Goal: Communication & Community: Answer question/provide support

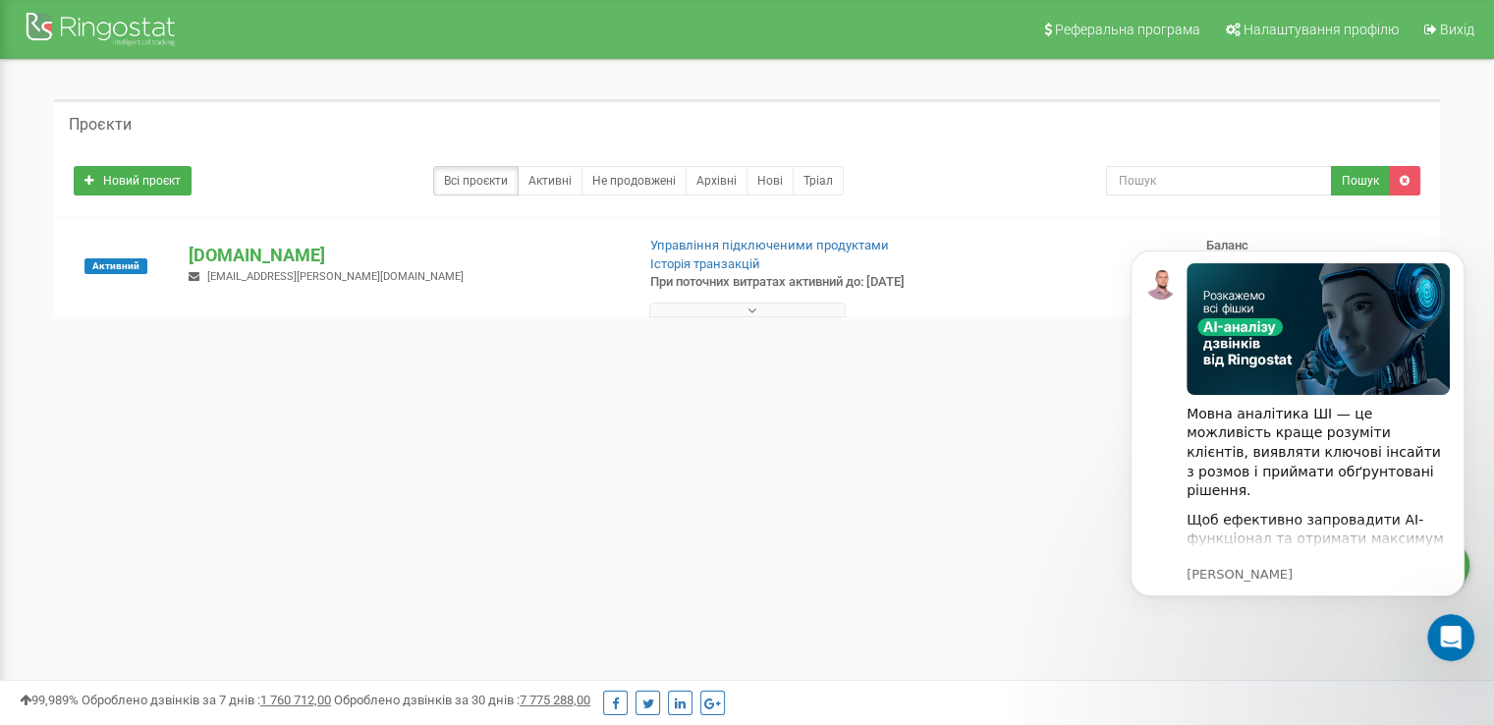
click at [815, 311] on button at bounding box center [747, 310] width 196 height 15
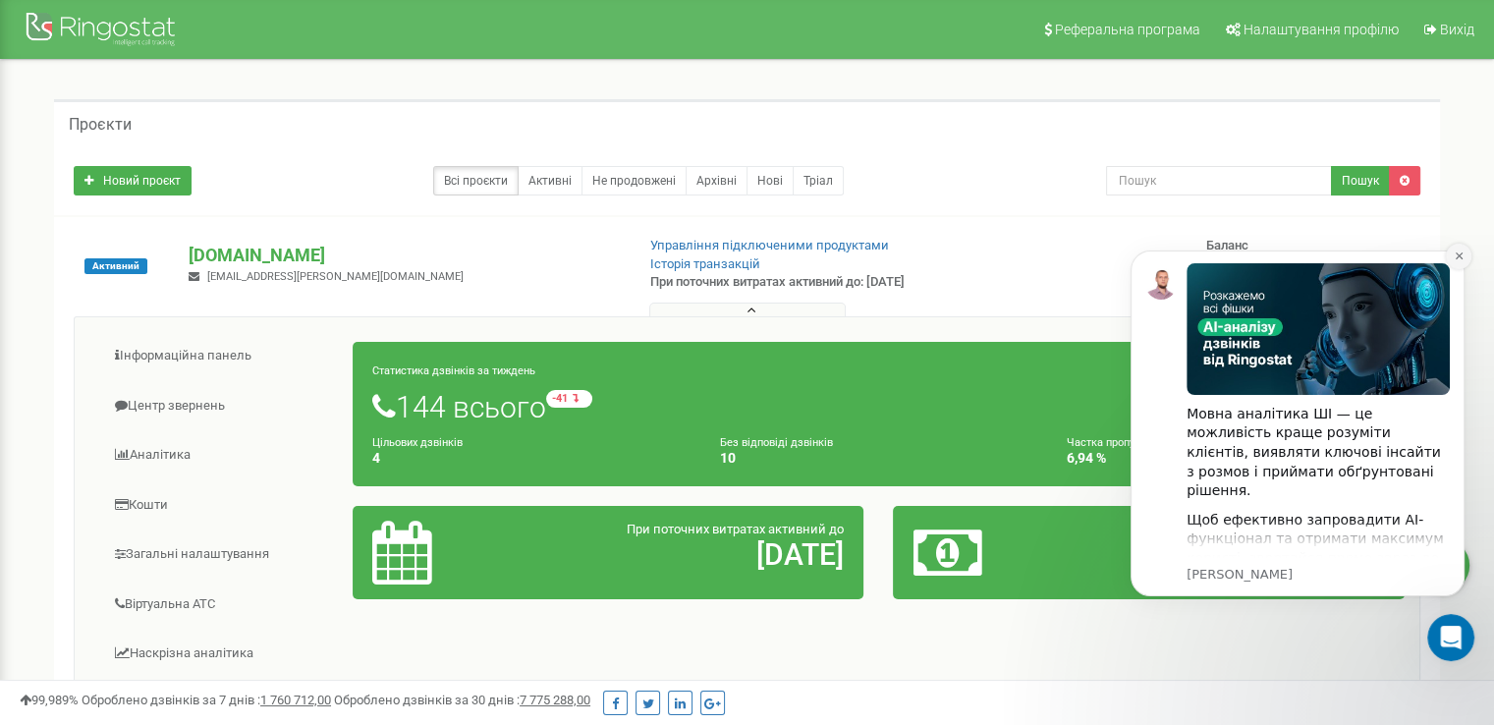
click at [1460, 256] on icon "Dismiss notification" at bounding box center [1459, 255] width 11 height 11
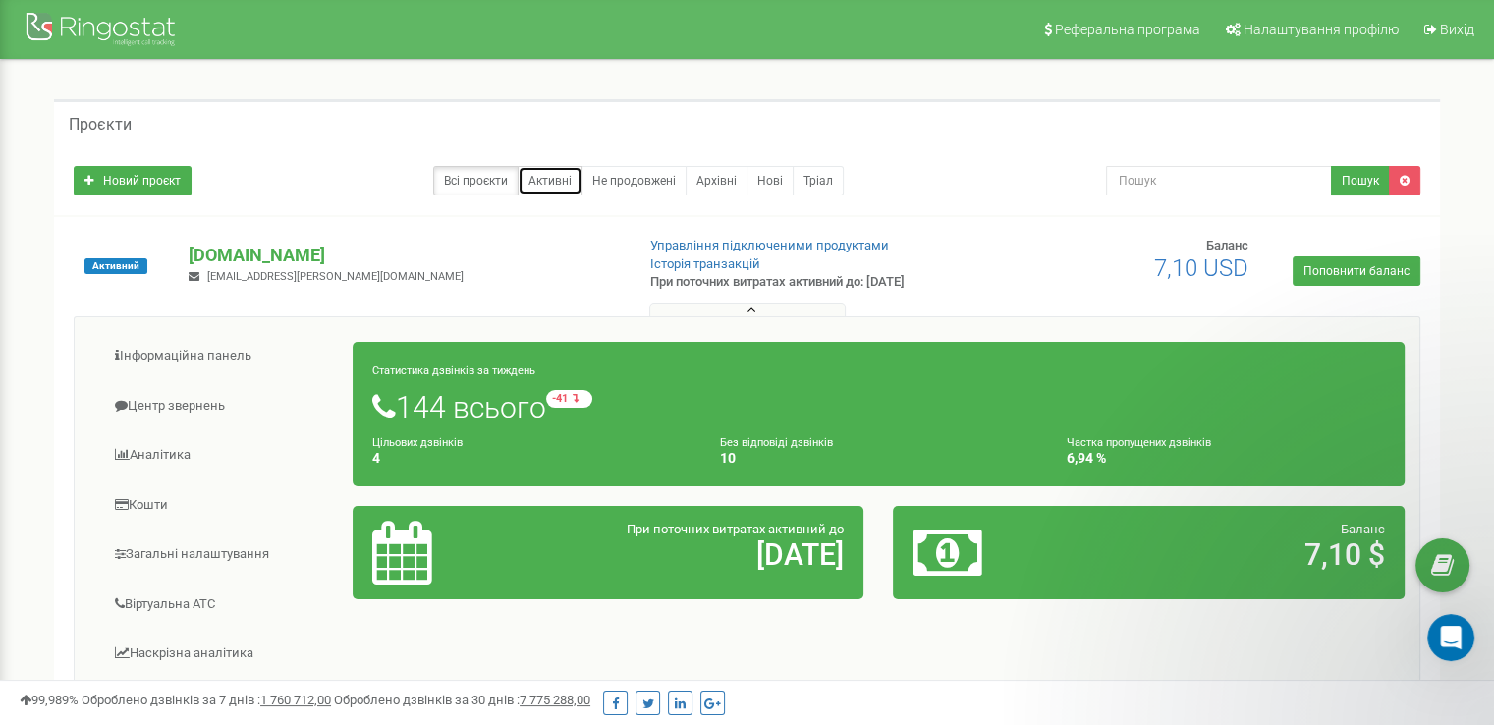
click at [564, 175] on link "Активні" at bounding box center [550, 180] width 65 height 29
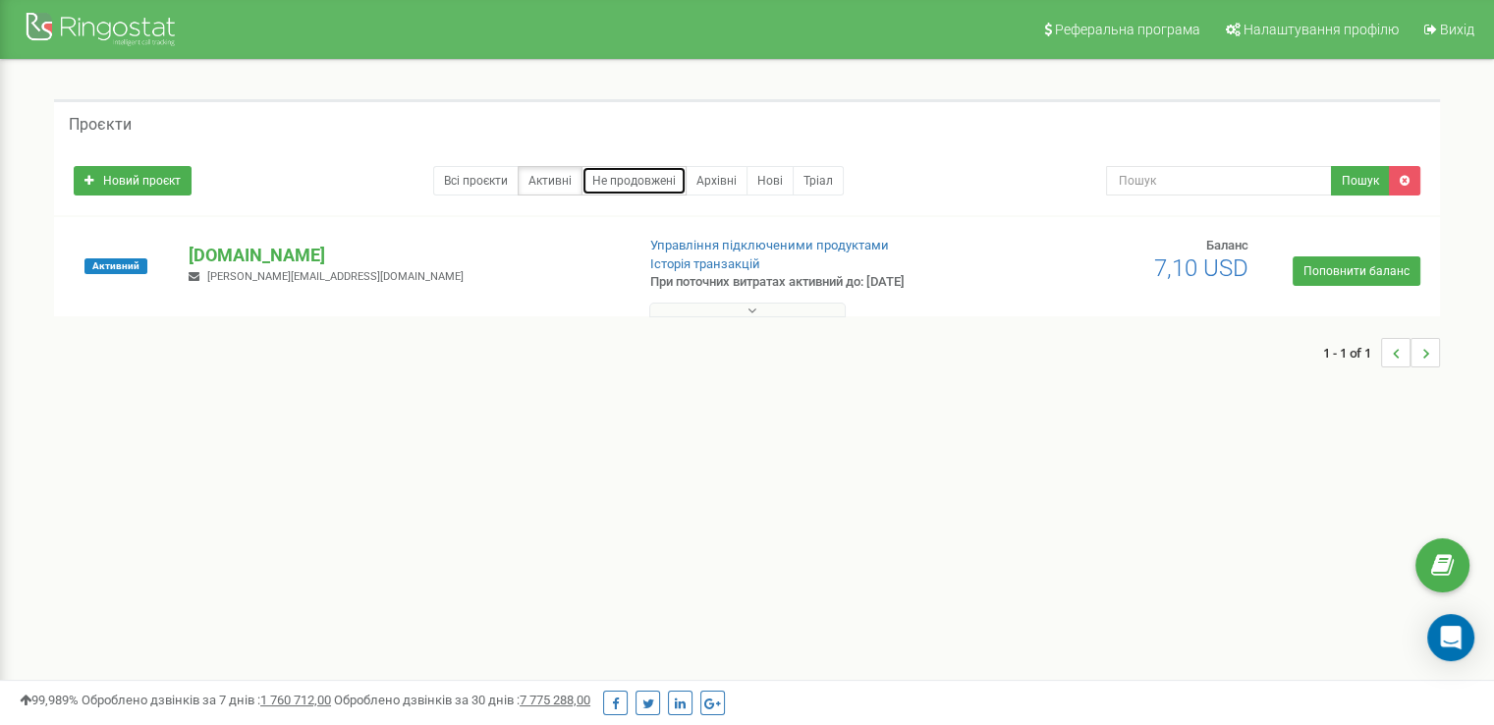
click at [648, 174] on link "Не продовжені" at bounding box center [633, 180] width 105 height 29
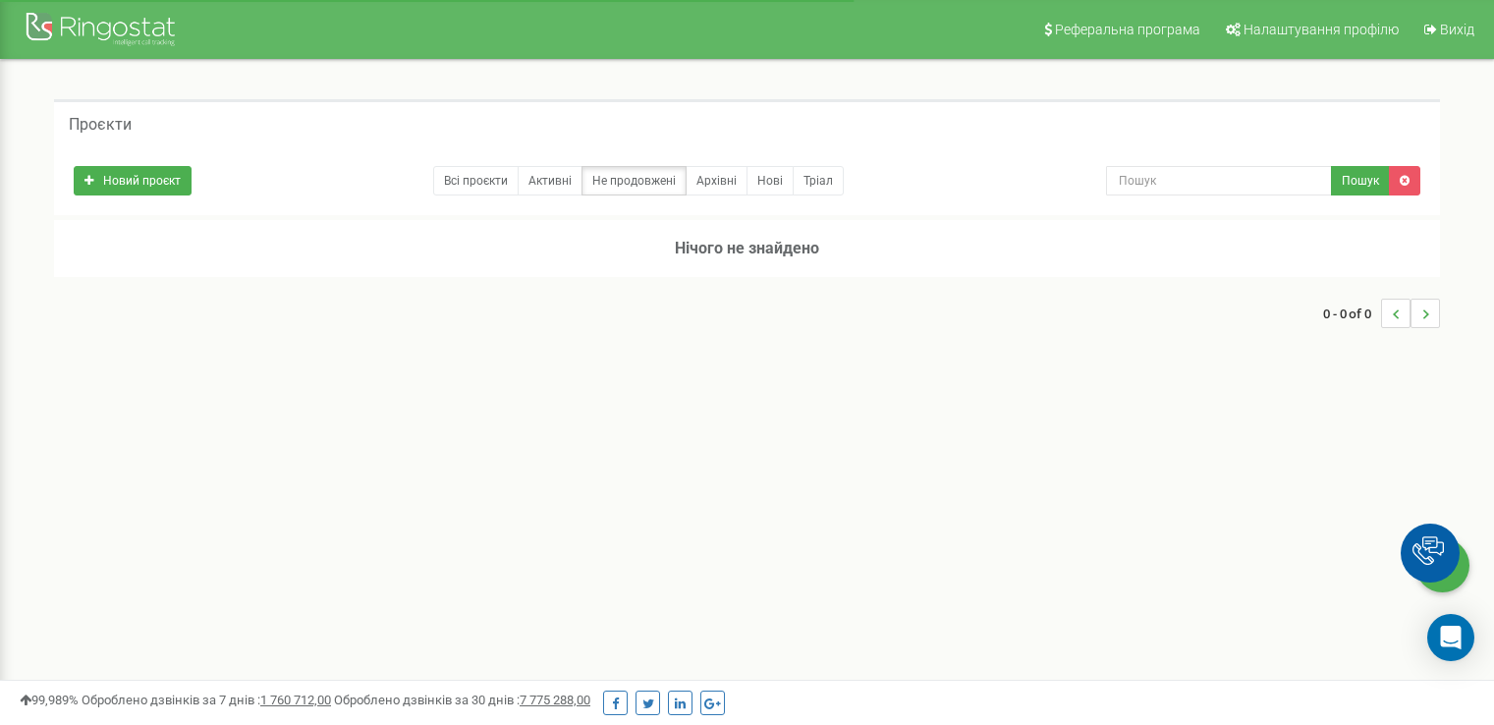
click at [503, 179] on link "Всі проєкти" at bounding box center [475, 180] width 85 height 29
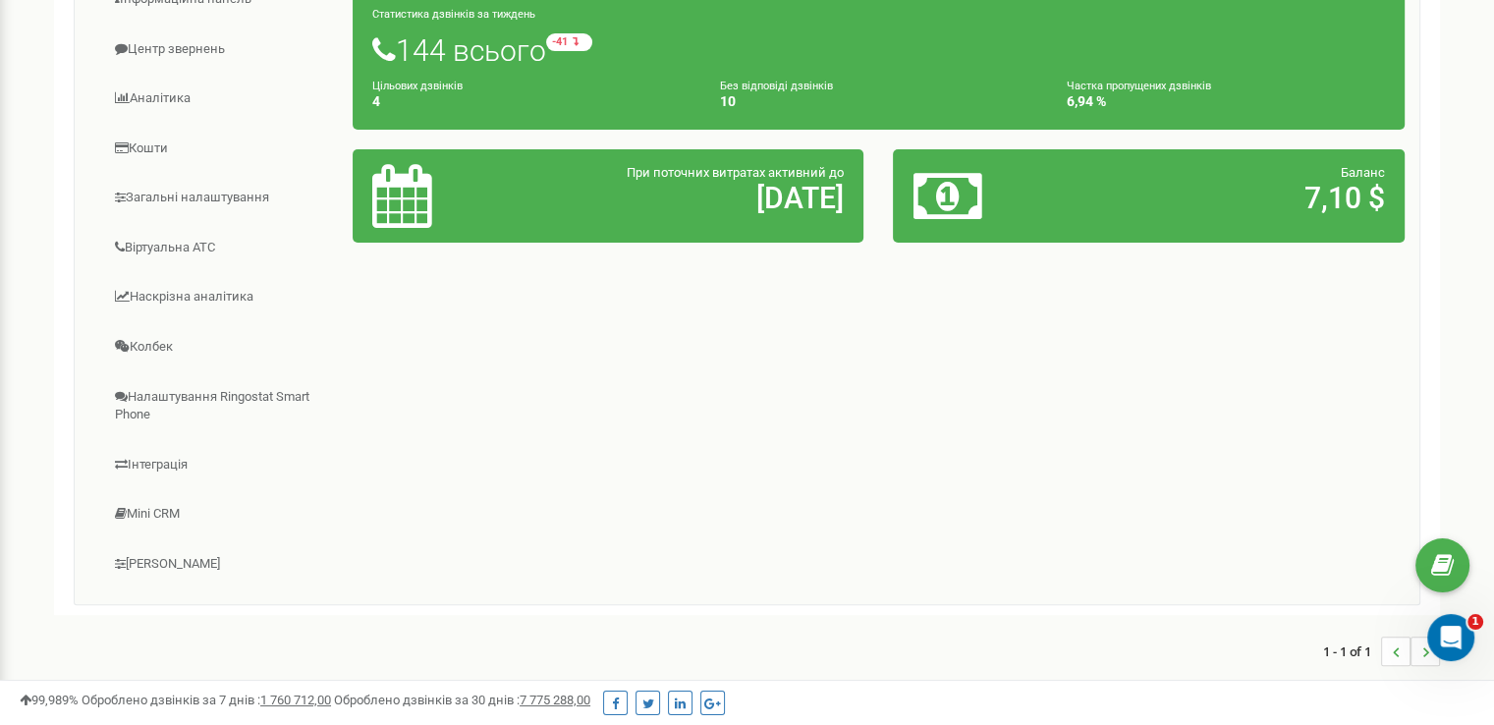
scroll to position [454, 0]
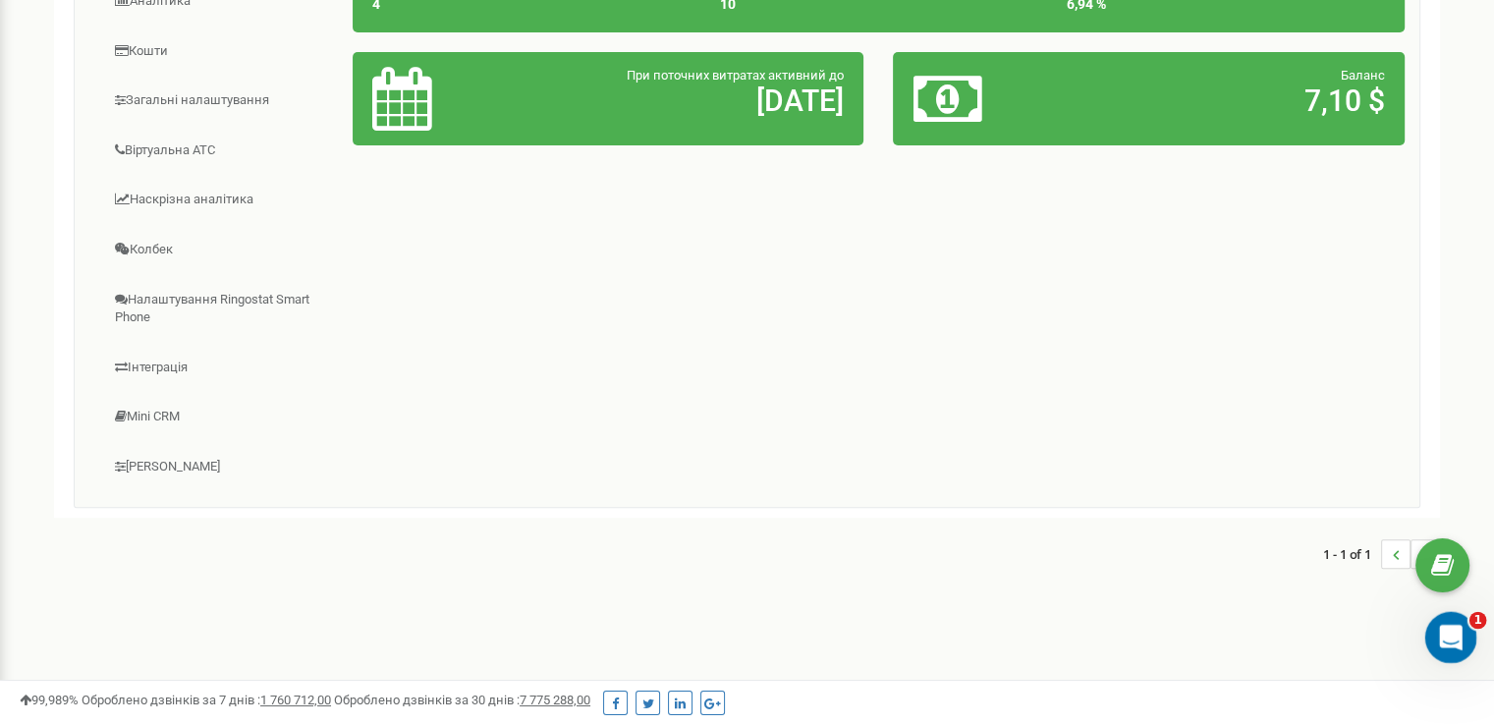
click at [1441, 631] on icon "Відкрити програму для спілкування Intercom" at bounding box center [1448, 635] width 32 height 32
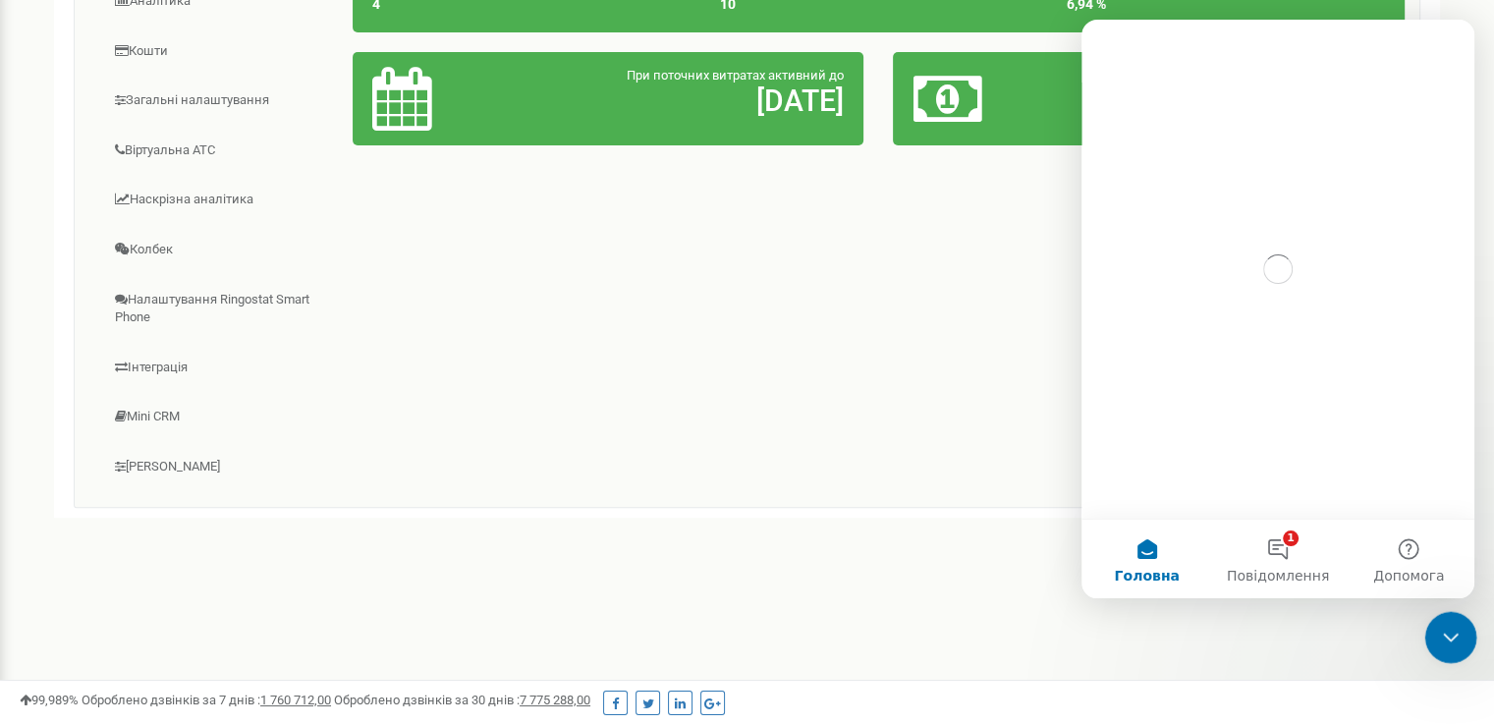
scroll to position [0, 0]
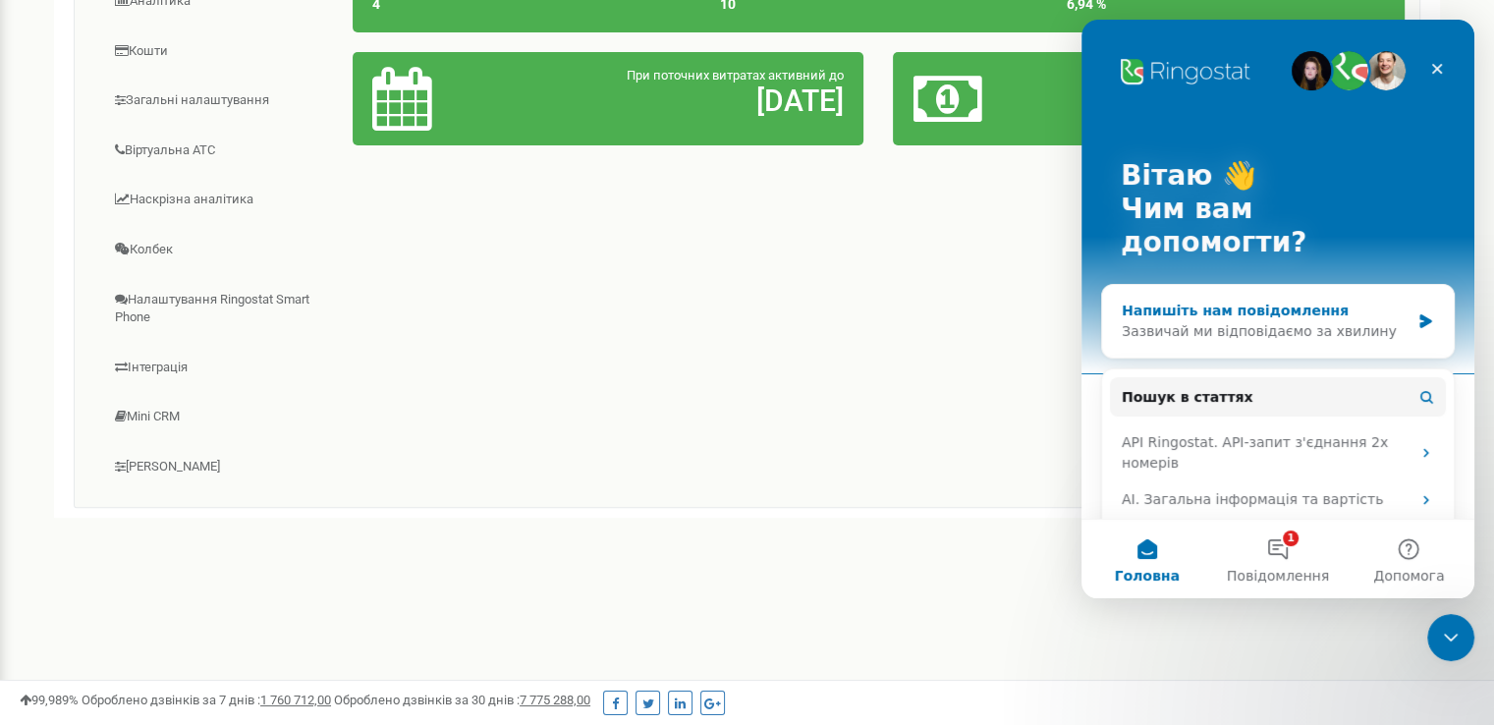
click at [1274, 301] on div "Напишіть нам повідомлення" at bounding box center [1266, 311] width 288 height 21
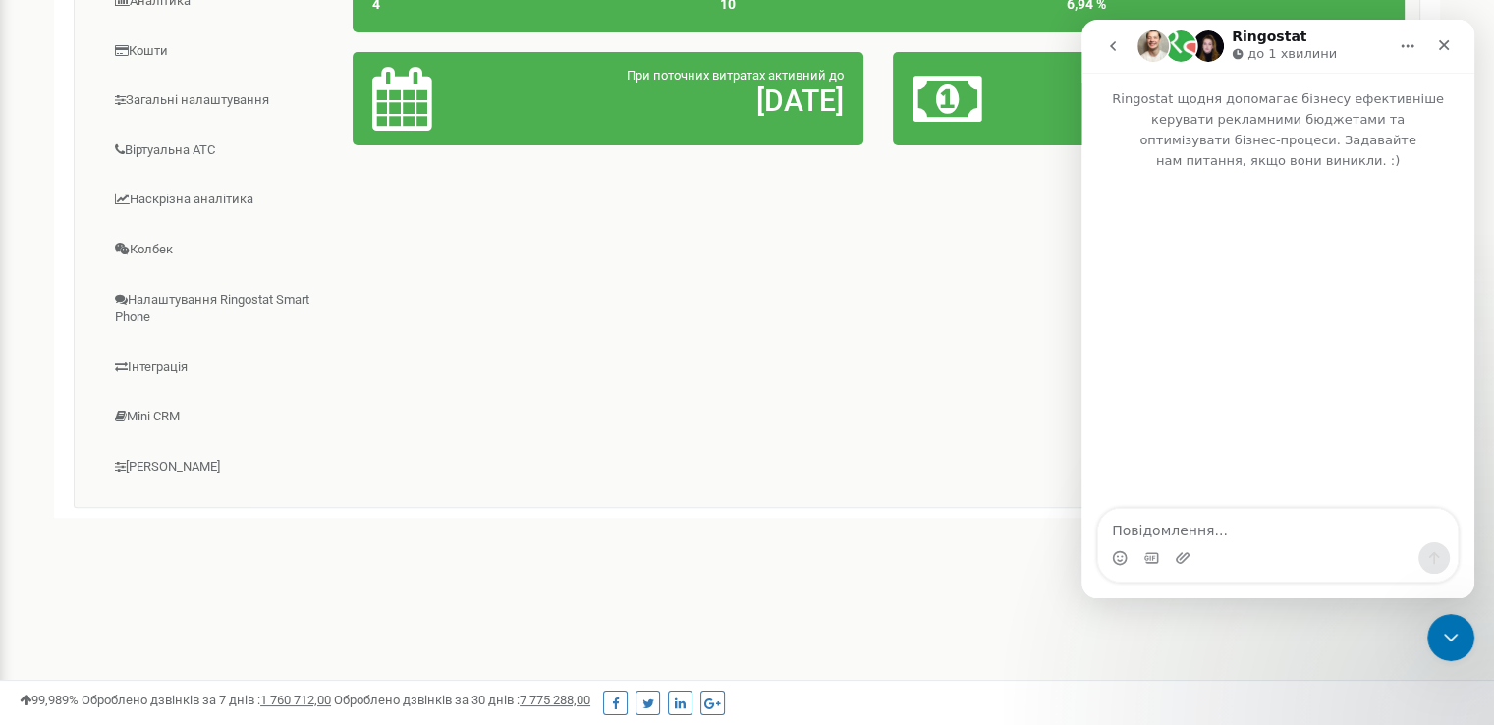
click at [1259, 537] on textarea "Повідомлення..." at bounding box center [1277, 525] width 359 height 33
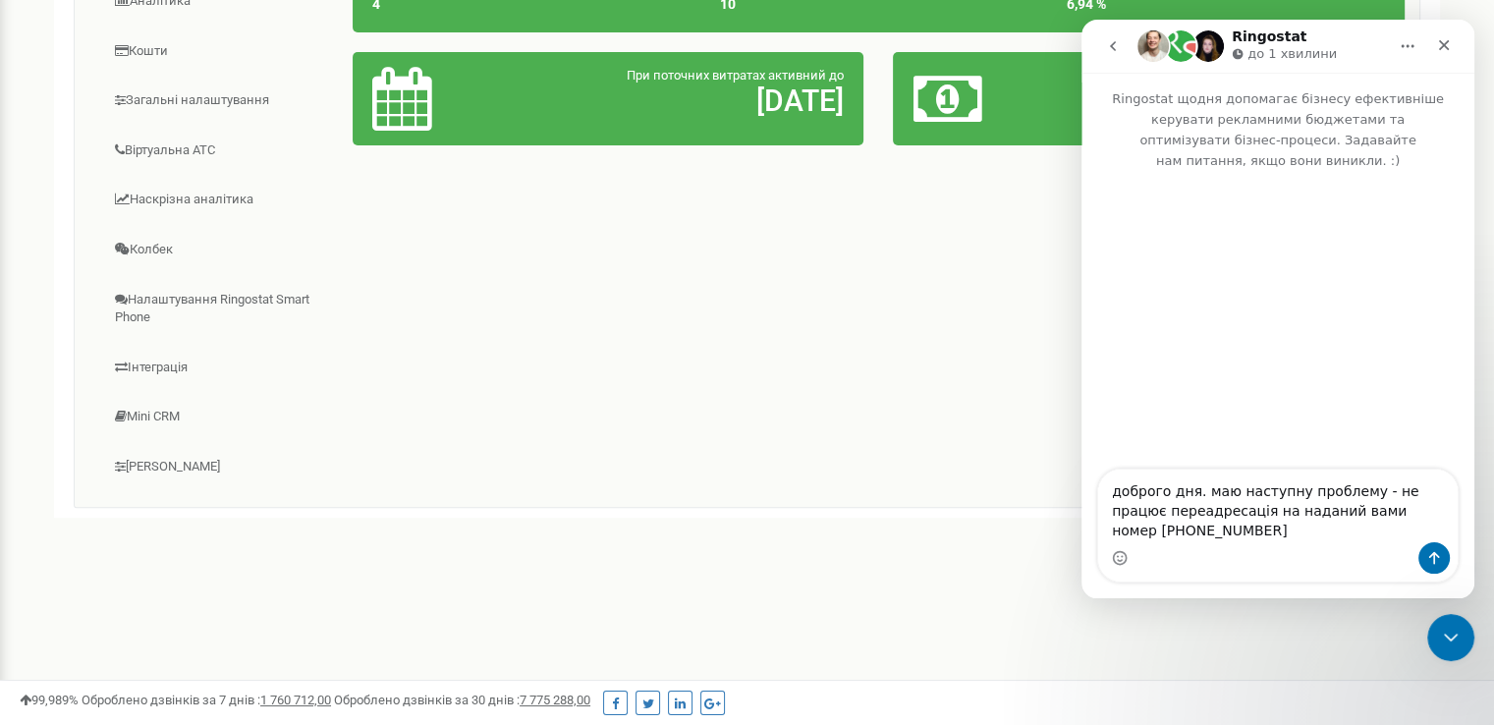
type textarea "доброго дня. маю наступну проблему - не працює переадресація на наданий вами но…"
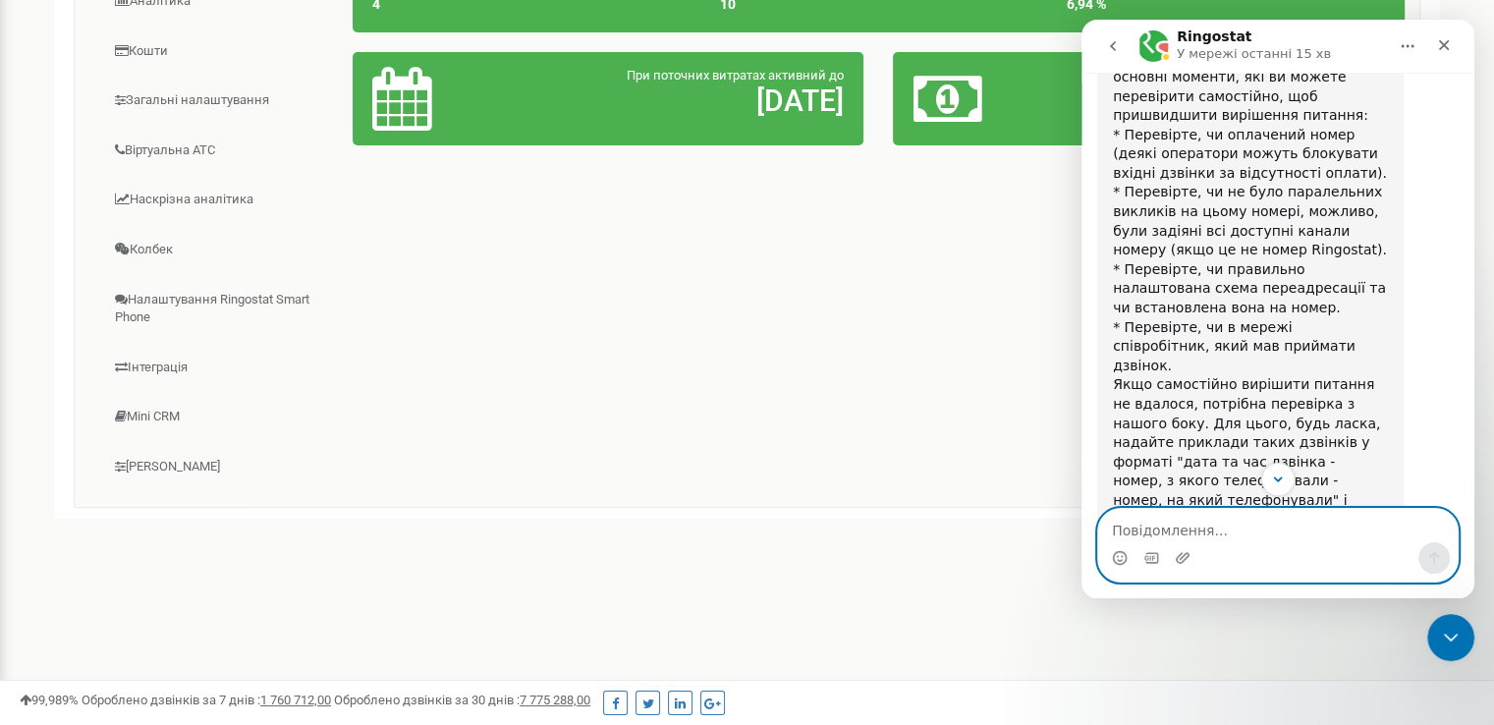
scroll to position [780, 0]
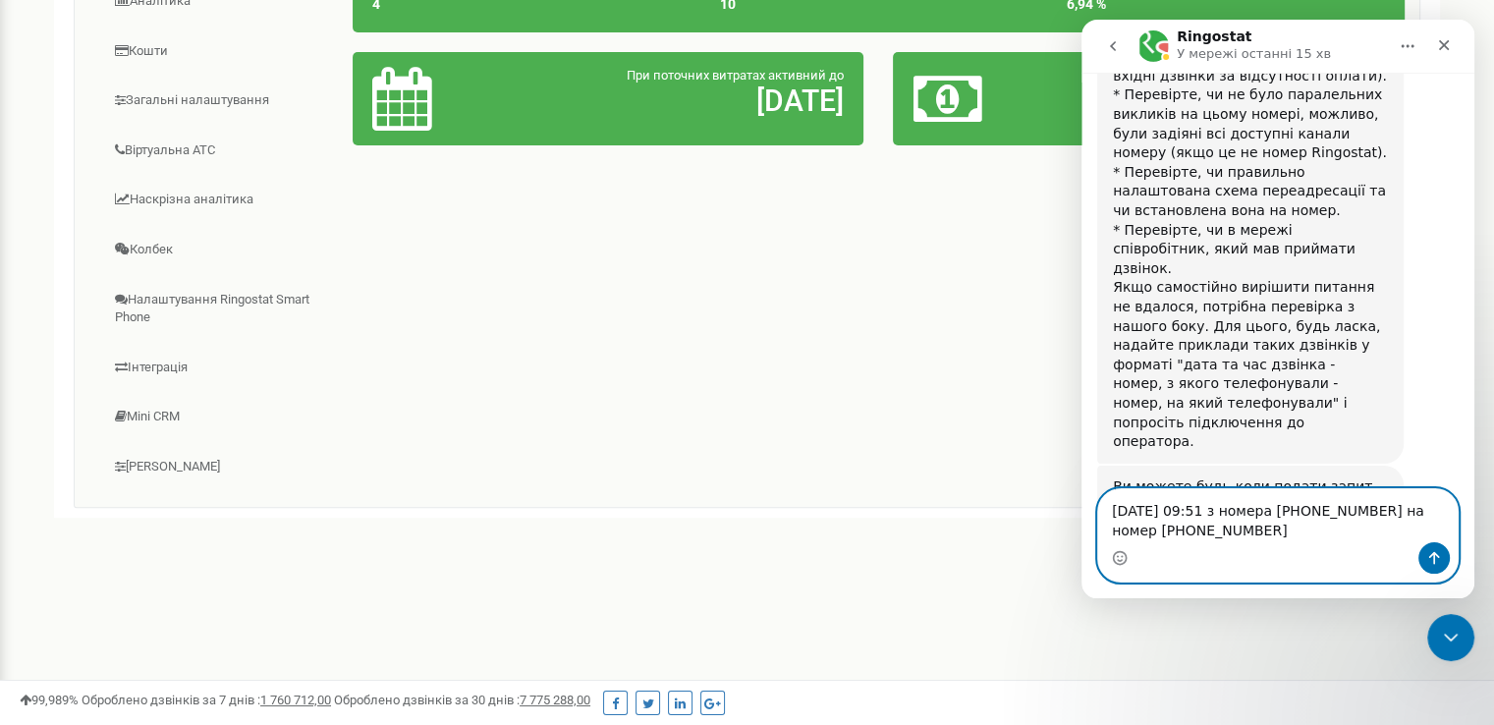
type textarea "22.08 09:51 з номера +380671888239 на номер +380970411755"
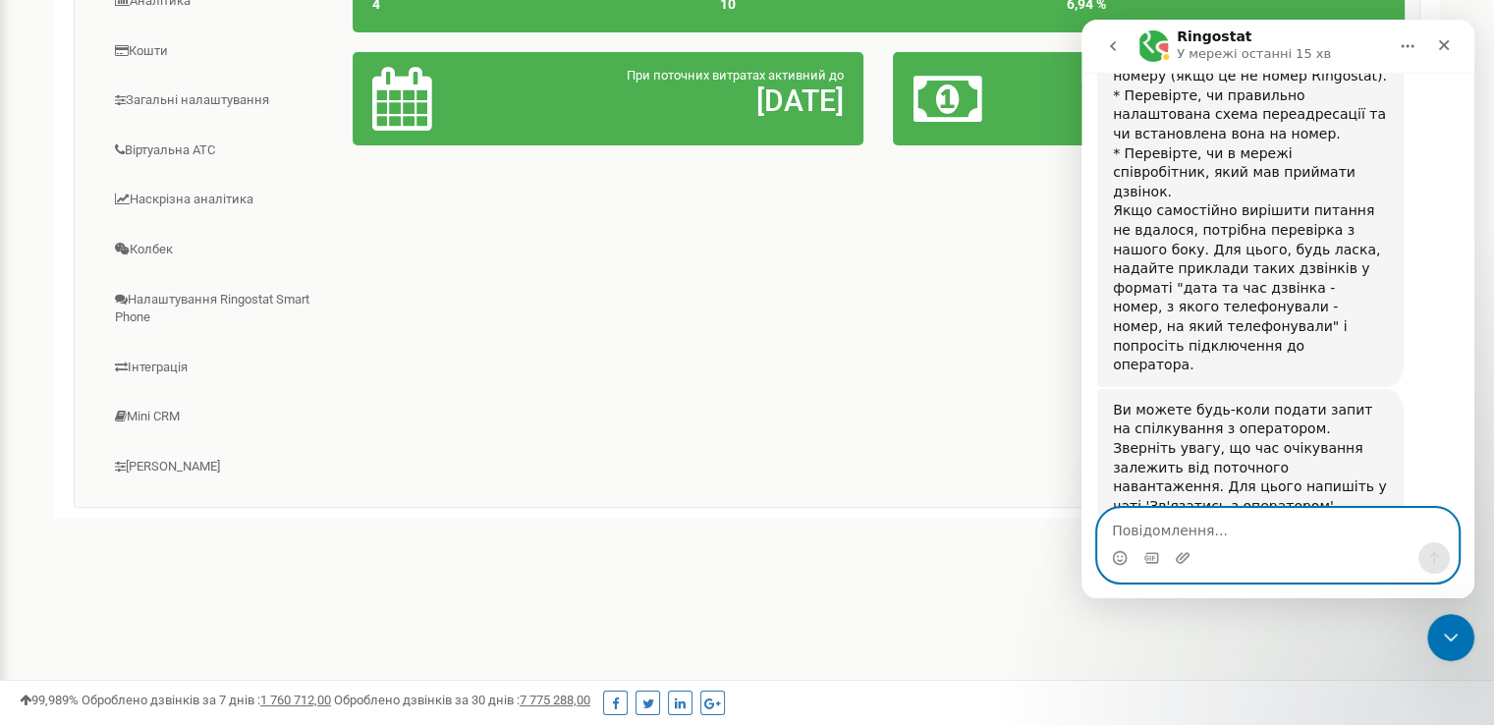
scroll to position [858, 0]
type textarea "п"
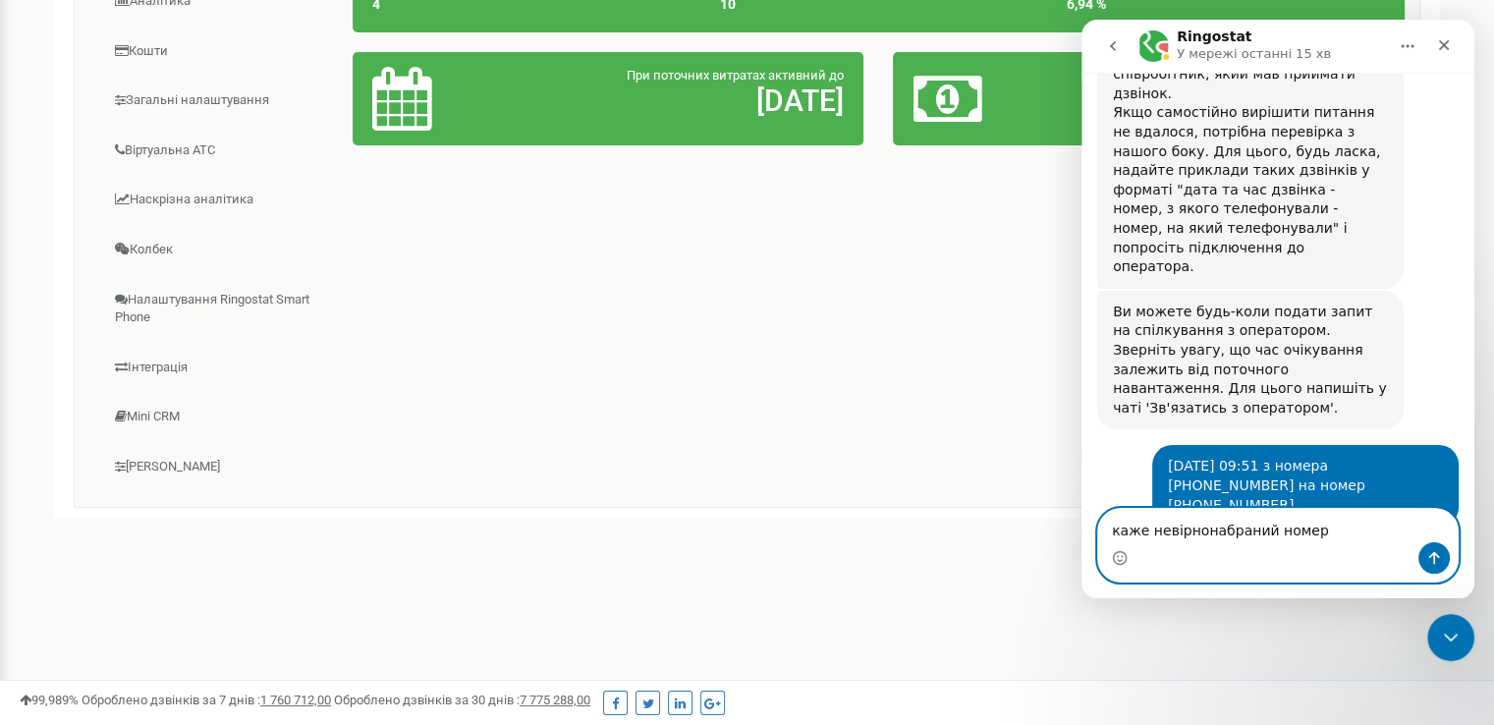
click at [1195, 533] on textarea "каже невірнонабраний номер" at bounding box center [1277, 525] width 359 height 33
type textarea "каже невірно набраний номер"
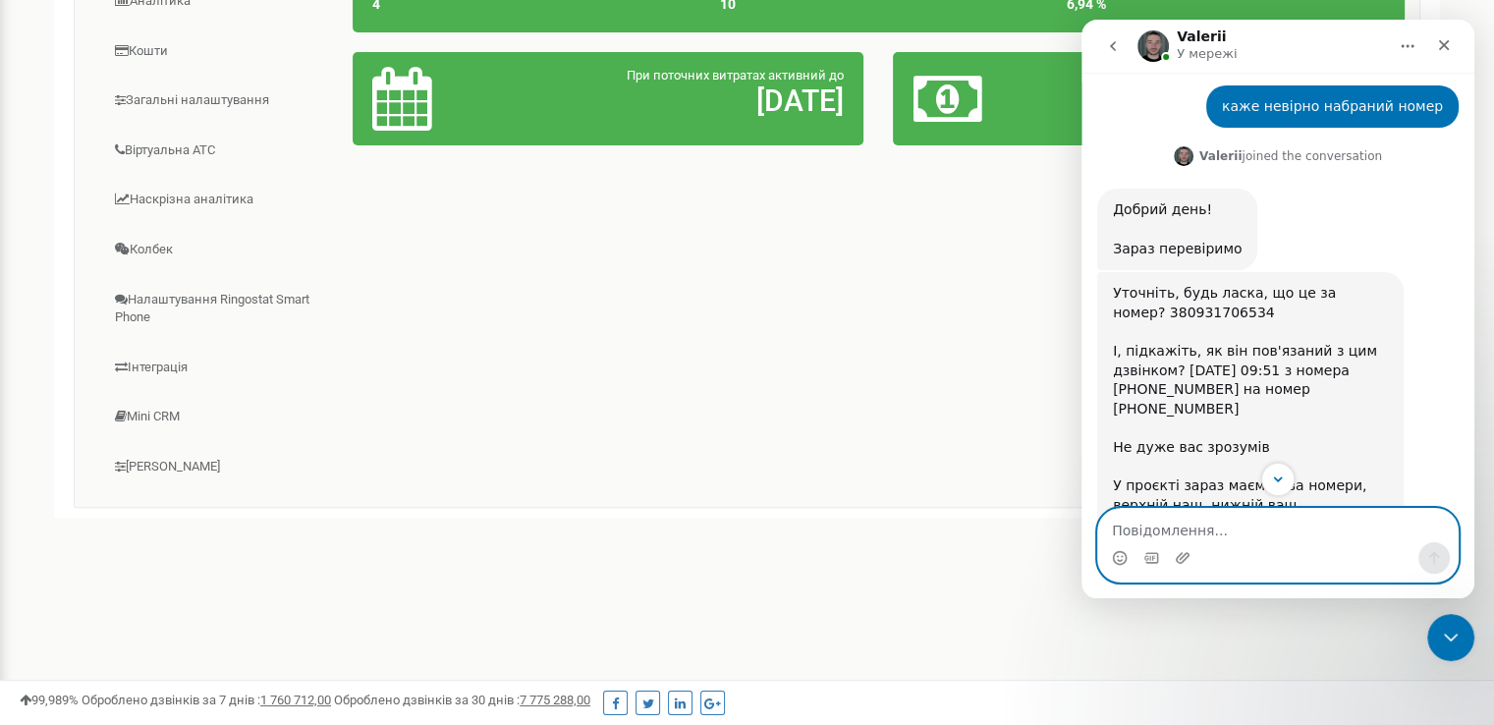
scroll to position [1536, 0]
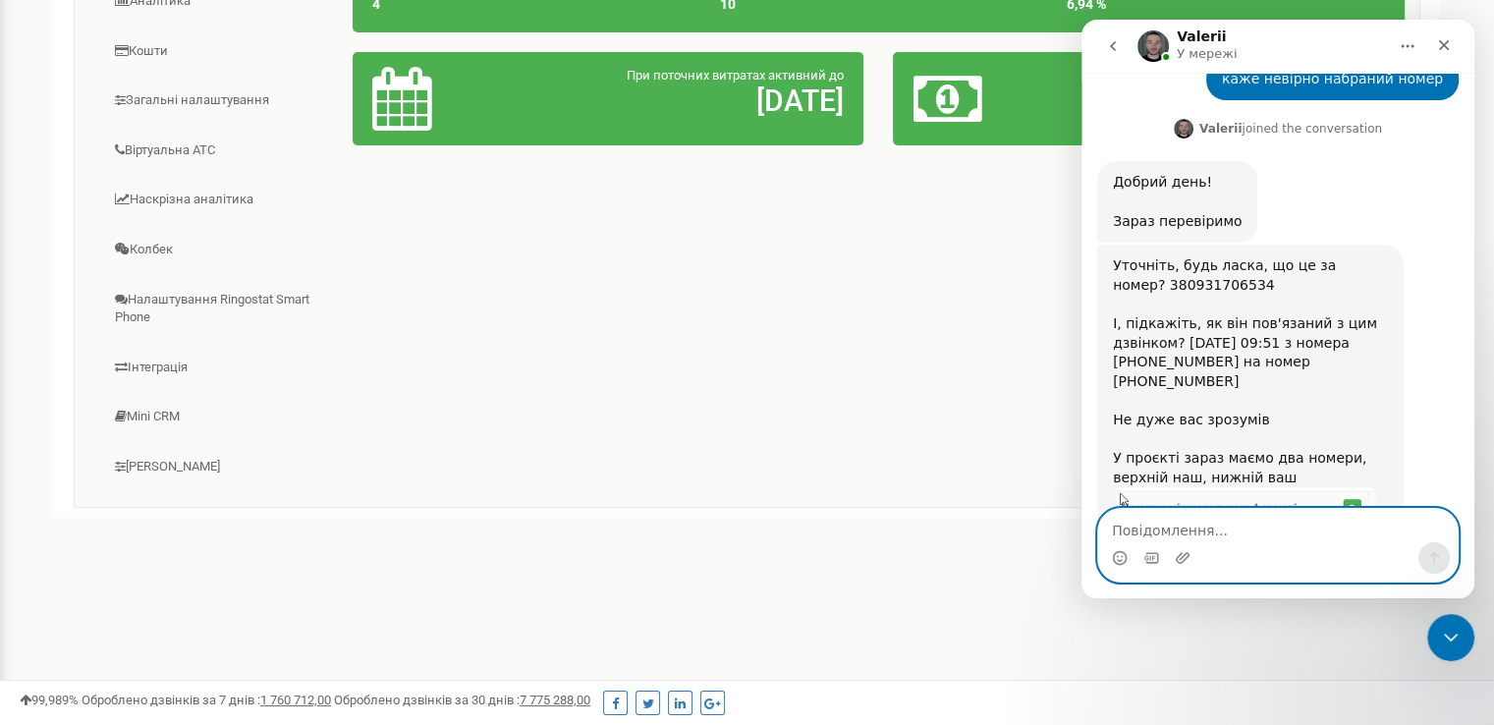
click at [1222, 516] on textarea "Повідомлення..." at bounding box center [1277, 525] width 359 height 33
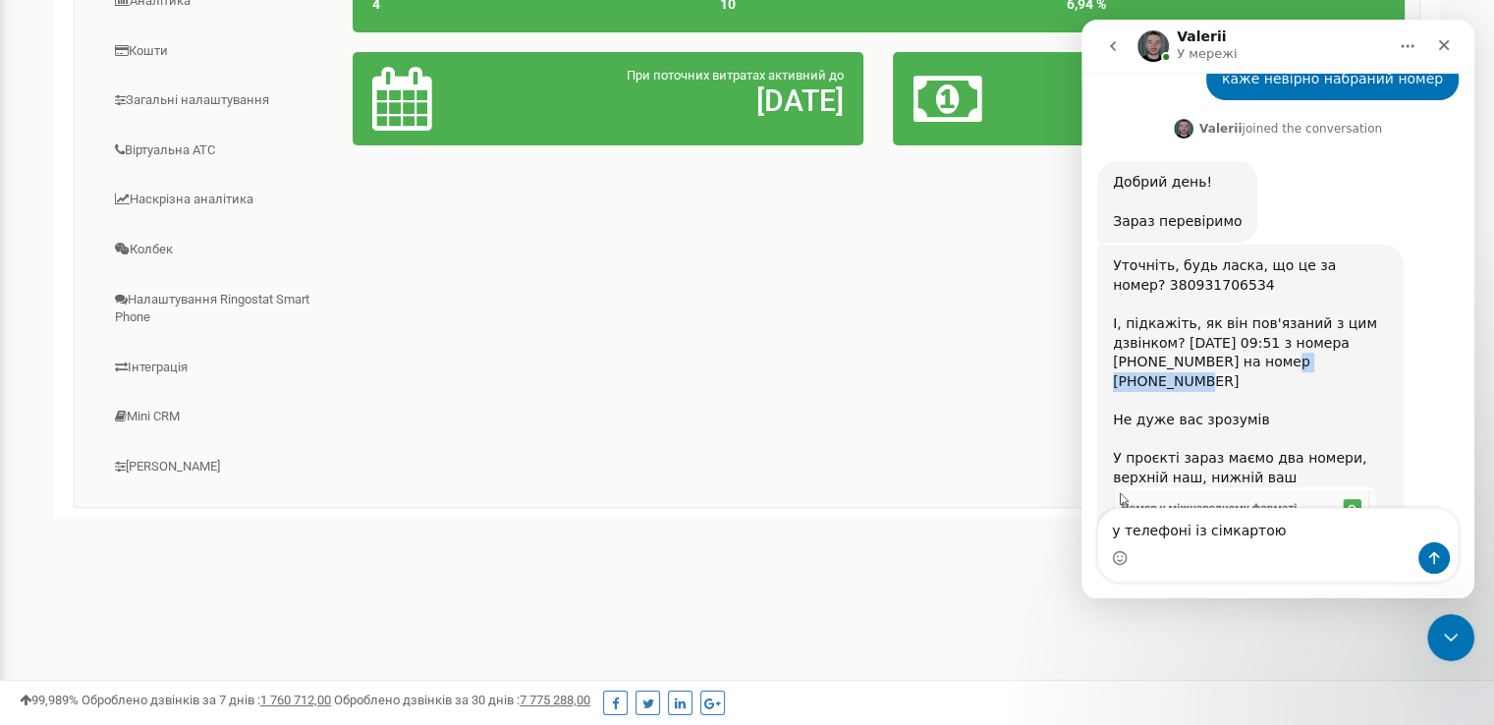
drag, startPoint x: 1382, startPoint y: 209, endPoint x: 1281, endPoint y: 200, distance: 101.5
click at [1281, 256] on div "Уточніть, будь ласка, що це за номер? 380931706534 І, підкажіть, як він пов'яза…" at bounding box center [1250, 371] width 275 height 231
copy div "+380970411755"
click at [1293, 534] on textarea "у телефоні із сімкартою" at bounding box center [1277, 525] width 359 height 33
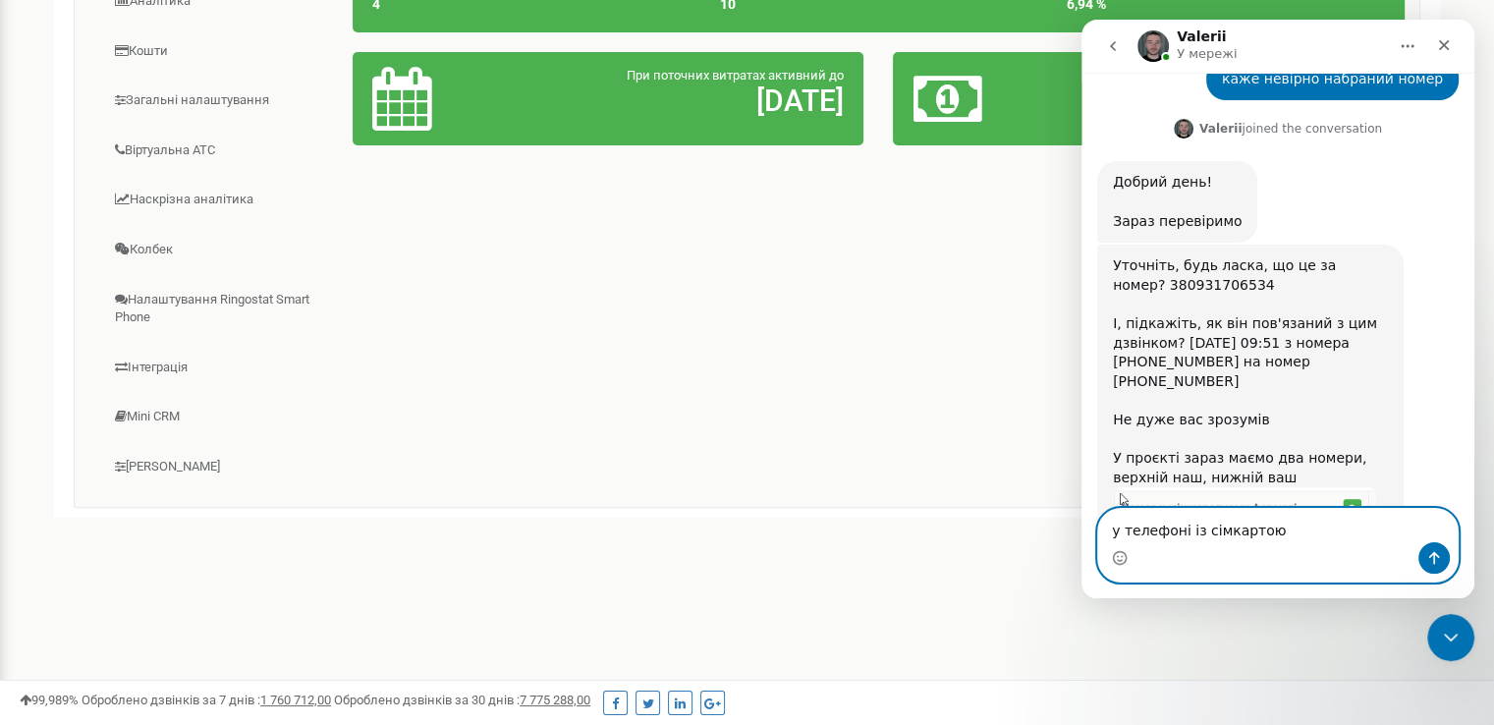
paste textarea "+380970411755"
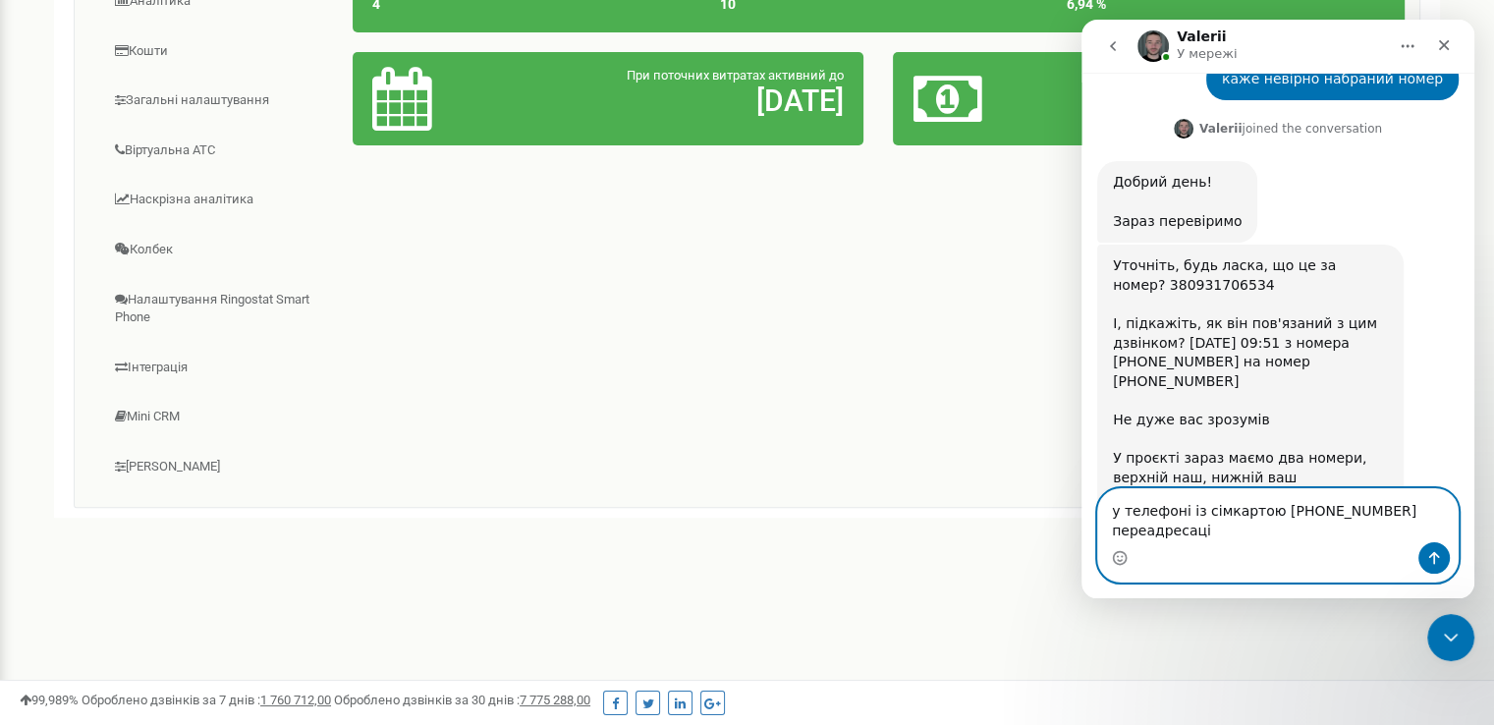
scroll to position [1557, 0]
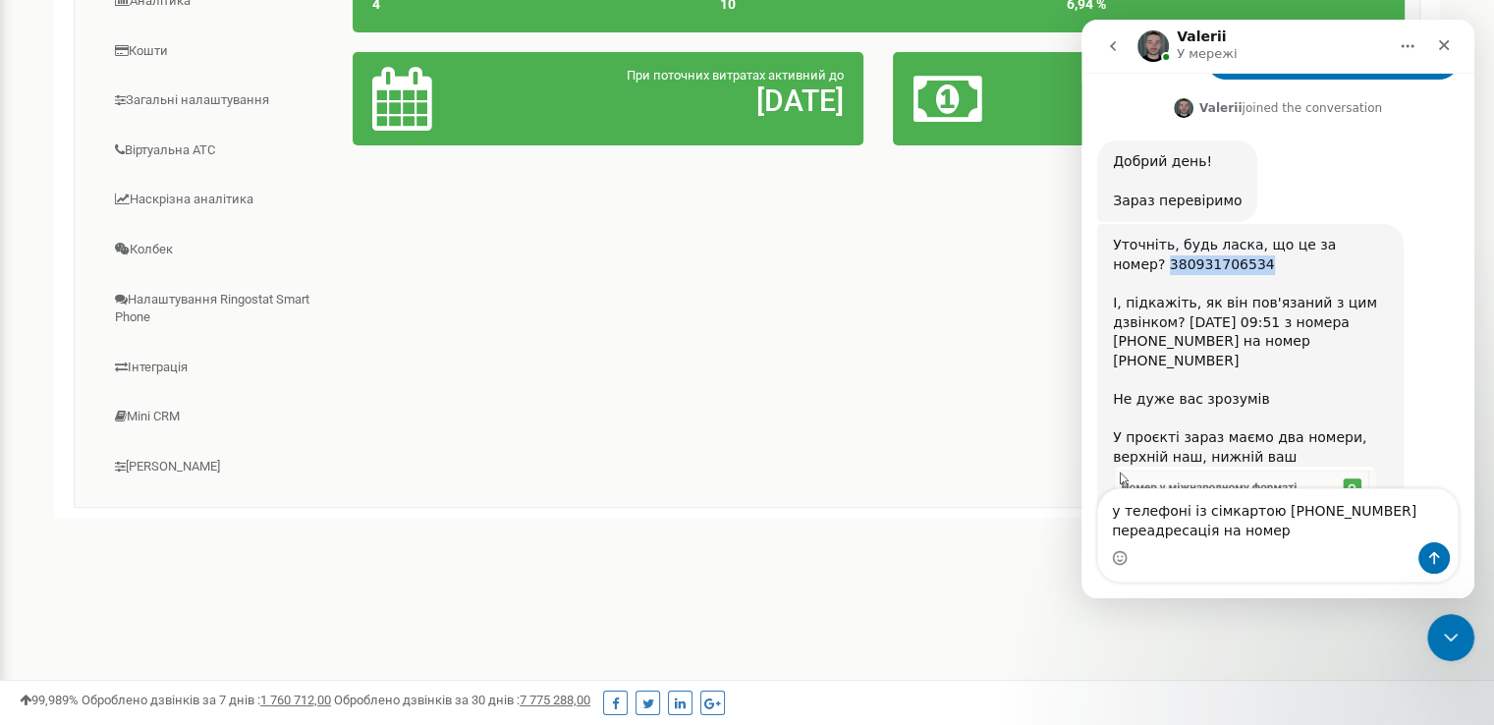
drag, startPoint x: 1207, startPoint y: 109, endPoint x: 1109, endPoint y: 111, distance: 98.2
click at [1109, 224] on div "Уточніть, будь ласка, що це за номер? 380931706534 І, підкажіть, як він пов'яза…" at bounding box center [1250, 423] width 306 height 399
copy div "380931706534"
click at [1291, 538] on textarea "у телефоні із сімкартою +380970411755 переадресація на номер" at bounding box center [1277, 515] width 359 height 53
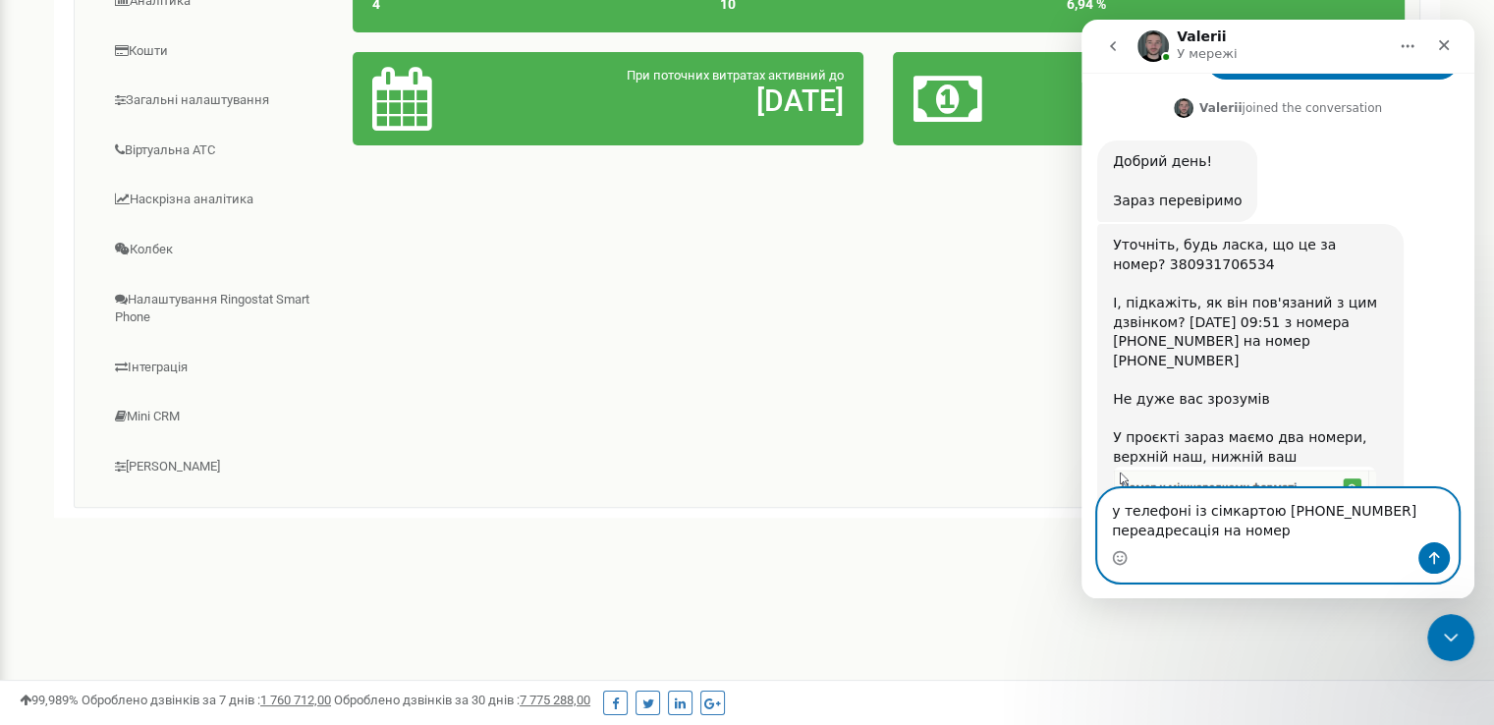
paste textarea "380931706534"
click at [1270, 535] on textarea "у телефоні із сімкартою +380970411755 переадресація на номер 380931706534" at bounding box center [1277, 515] width 359 height 53
click at [1382, 533] on textarea "у телефоні із сімкартою +380970411755 переадресація на номер +380931706534" at bounding box center [1277, 515] width 359 height 53
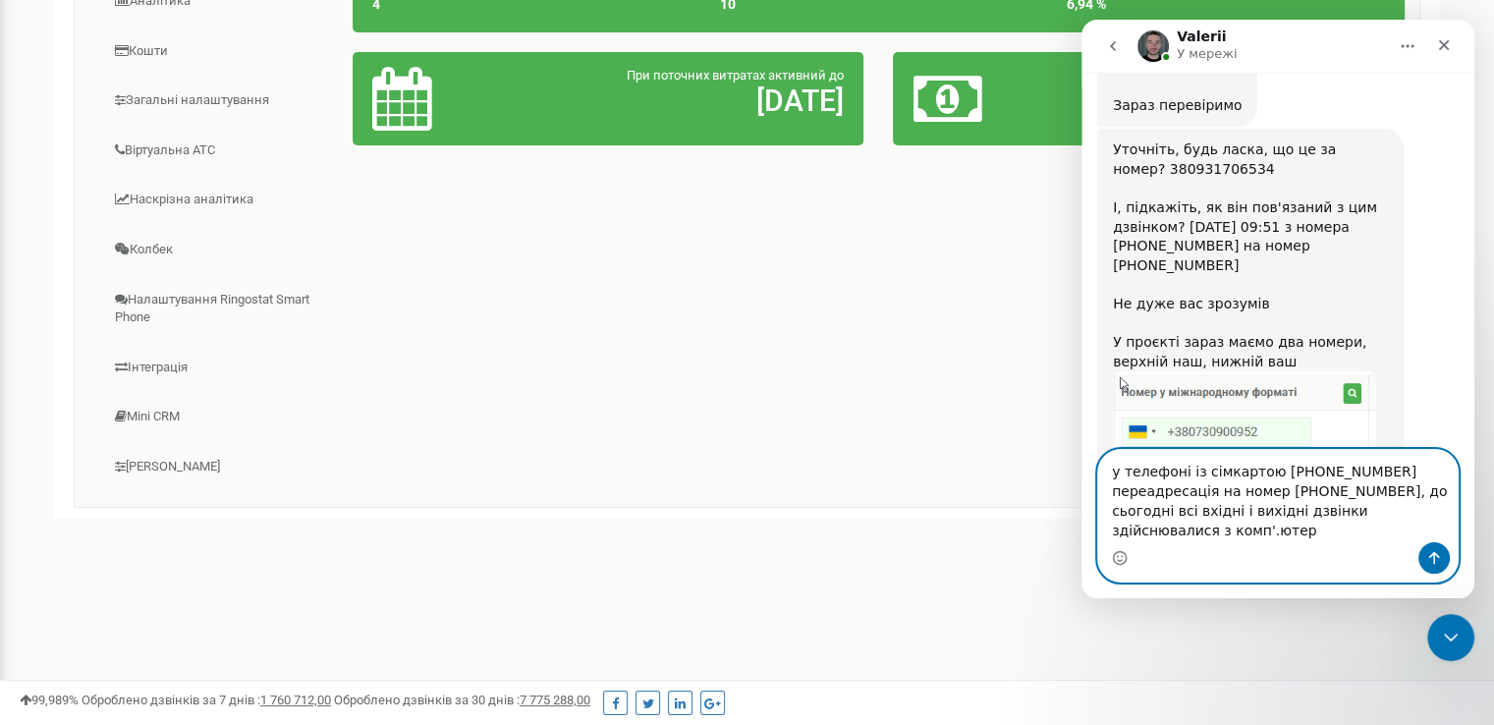
scroll to position [1672, 0]
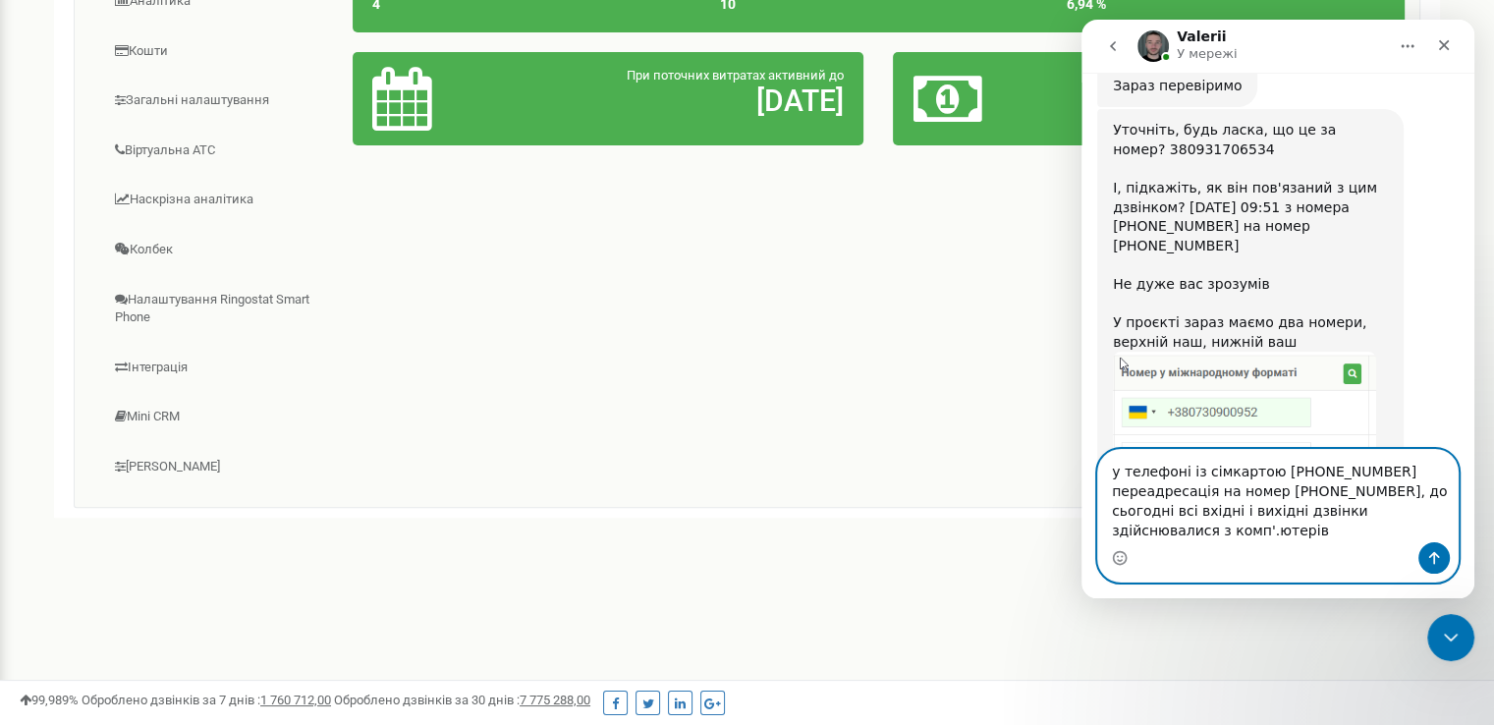
click at [1153, 529] on textarea "у телефоні із сімкартою +380970411755 переадресація на номер +380931706534, до …" at bounding box center [1277, 496] width 359 height 92
click at [1216, 523] on textarea "у телефоні із сімкартою +380970411755 переадресація на номер +380931706534, до …" at bounding box center [1277, 496] width 359 height 92
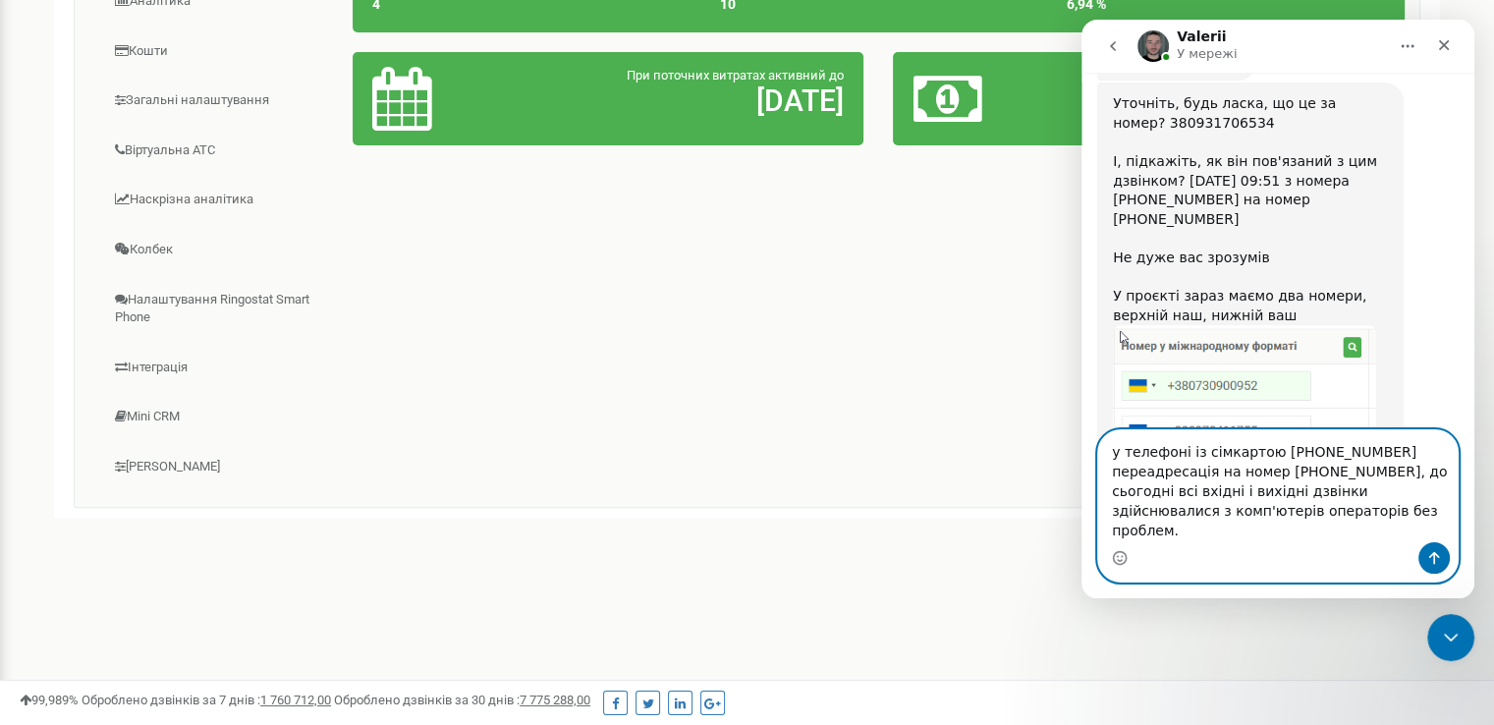
type textarea "у телефоні із сімкартою +380970411755 переадресація на номер +380931706534, до …"
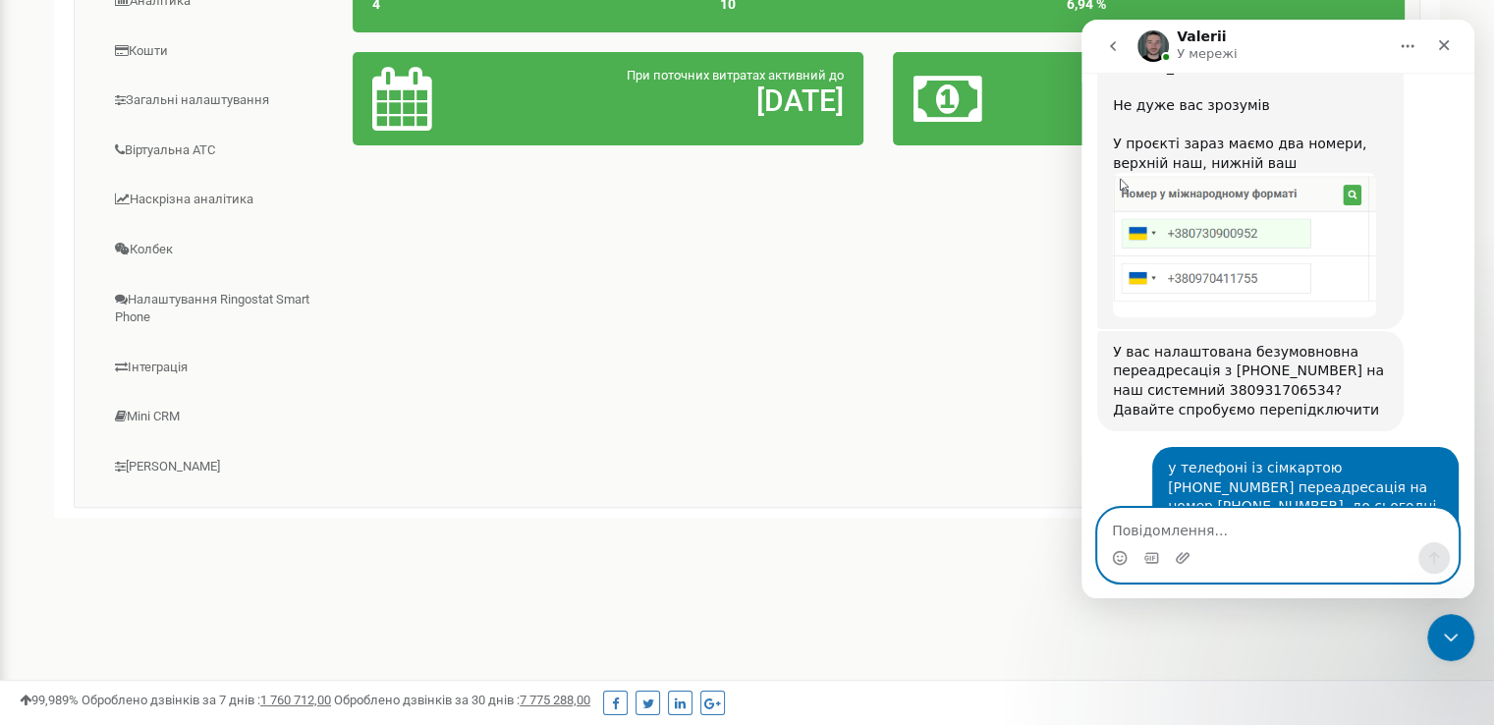
scroll to position [1892, 0]
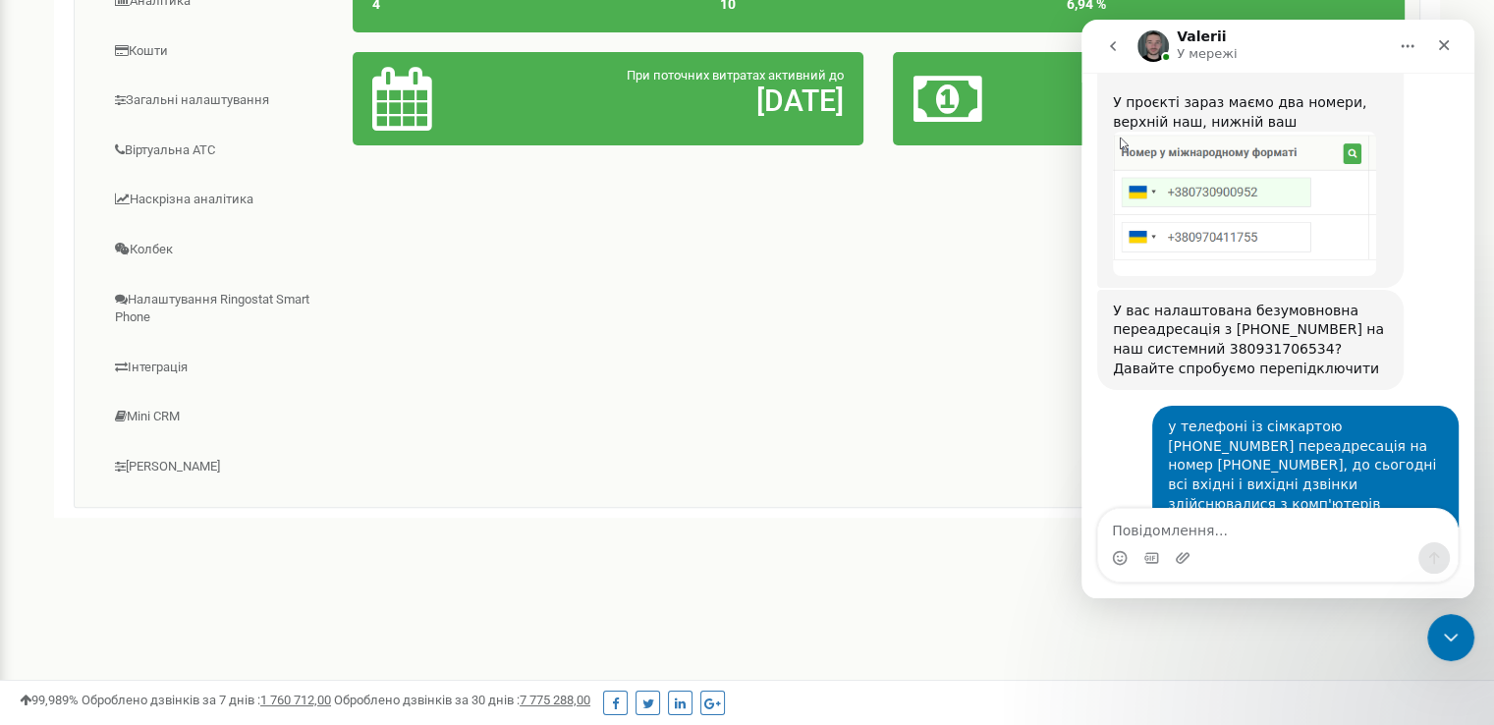
drag, startPoint x: 1210, startPoint y: 406, endPoint x: 1114, endPoint y: 401, distance: 96.4
click at [1114, 573] on div "Наберіть, будь ласка, з номера +380970411755 цей код ##002#(для відключення пер…" at bounding box center [1250, 621] width 275 height 96
copy div "+380970411755"
click at [1188, 532] on textarea "Повідомлення..." at bounding box center [1277, 525] width 359 height 33
paste textarea "+380970411755"
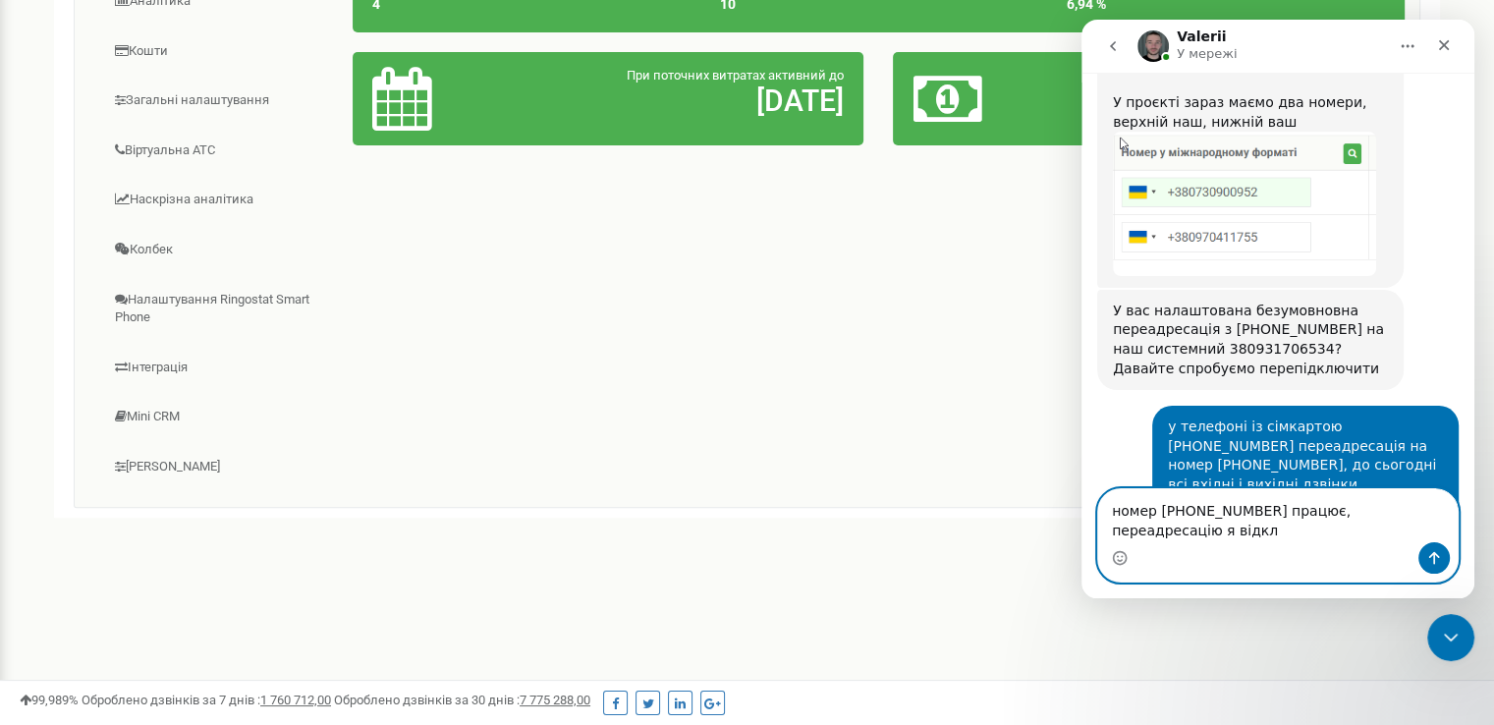
scroll to position [1911, 0]
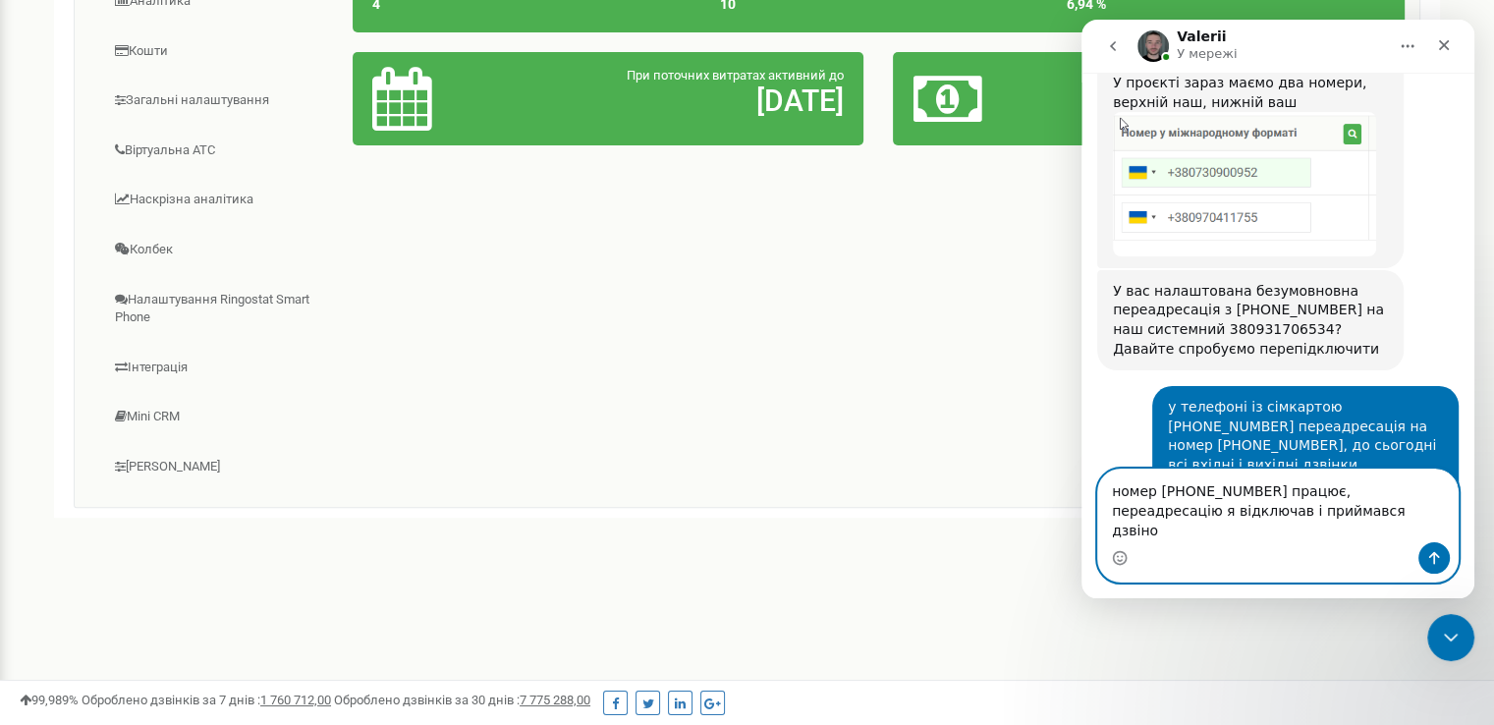
type textarea "номер +380970411755 працює, переадресацію я відключав і приймався дзвінок"
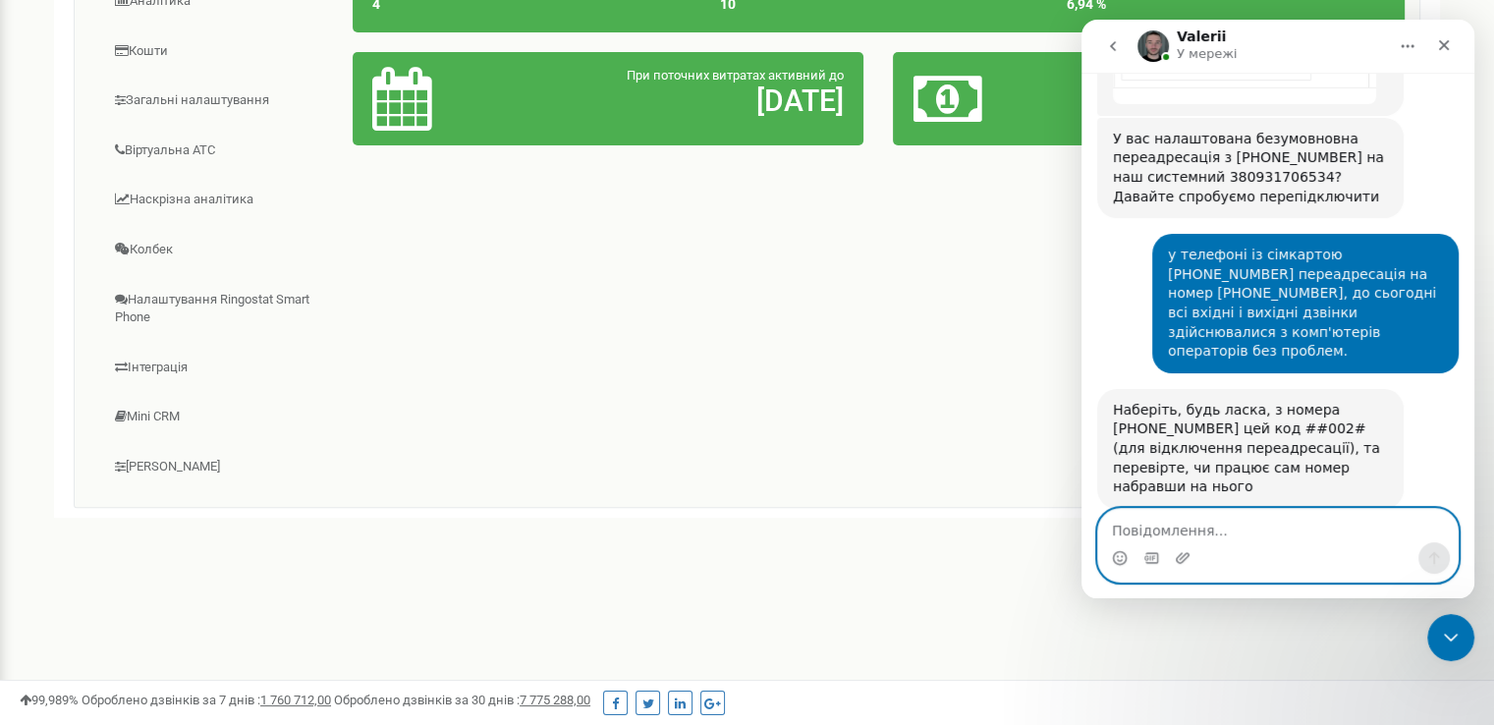
scroll to position [2086, 0]
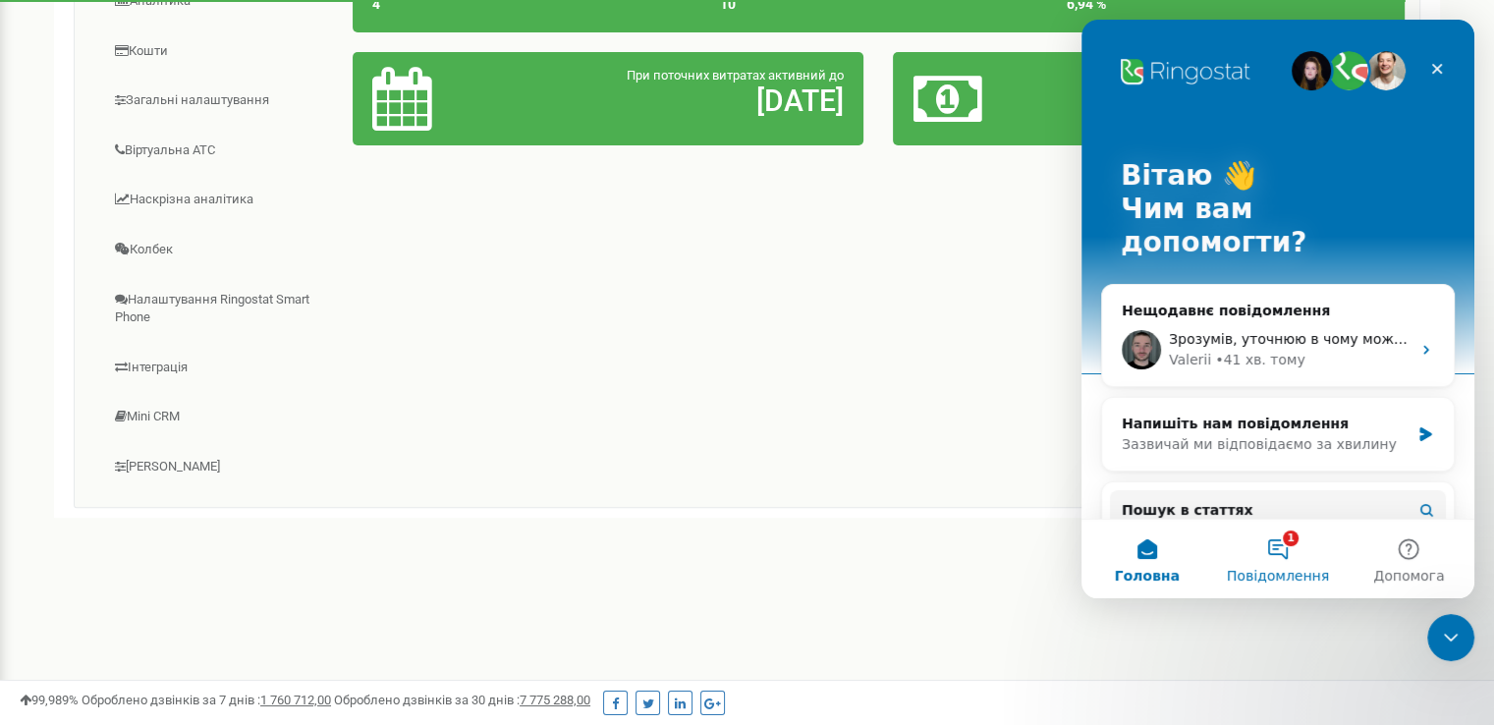
click at [1278, 556] on button "1 Повідомлення" at bounding box center [1277, 559] width 131 height 79
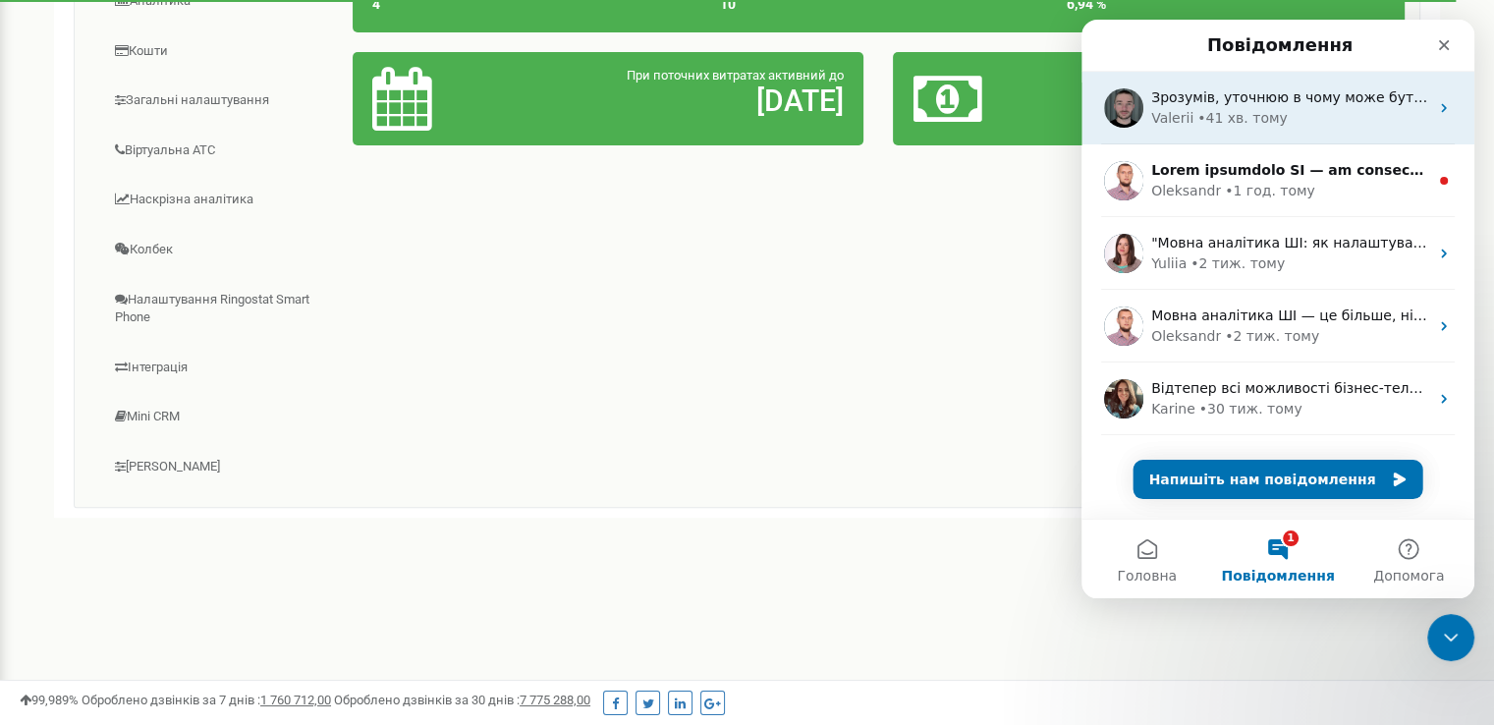
click at [1286, 124] on div "Valerii • 41 хв. тому" at bounding box center [1289, 118] width 277 height 21
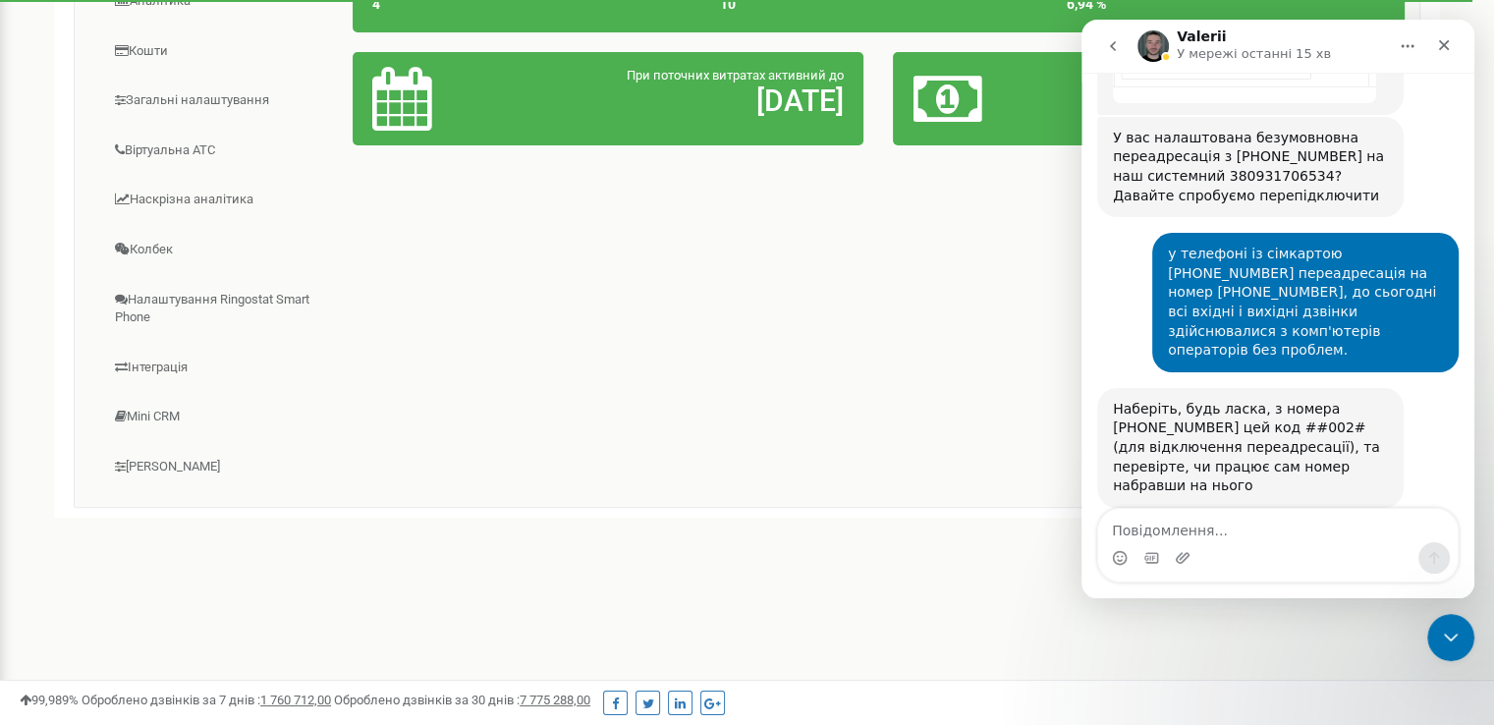
scroll to position [2066, 0]
